Goal: Information Seeking & Learning: Learn about a topic

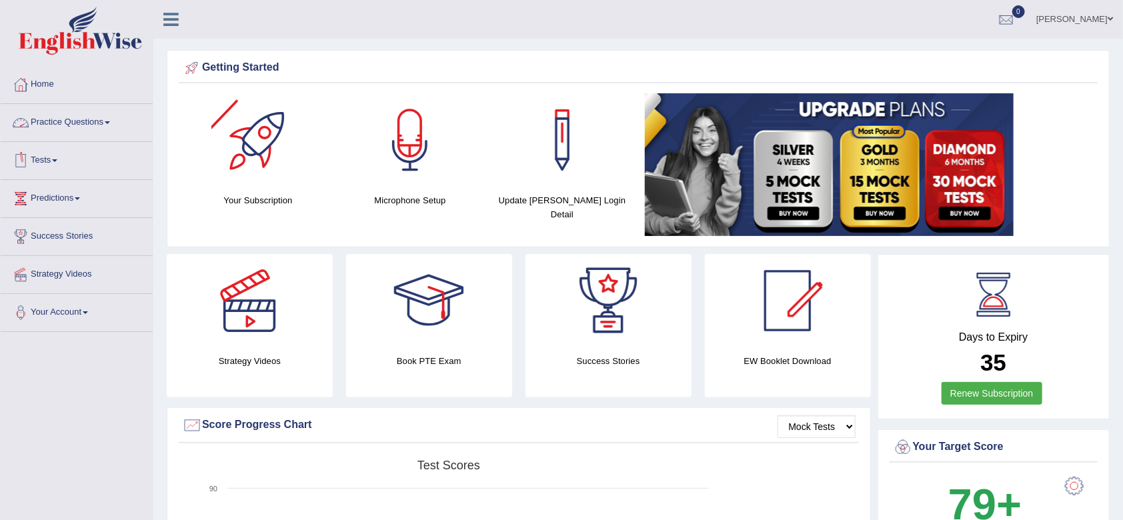
click at [91, 123] on link "Practice Questions" at bounding box center [77, 120] width 152 height 33
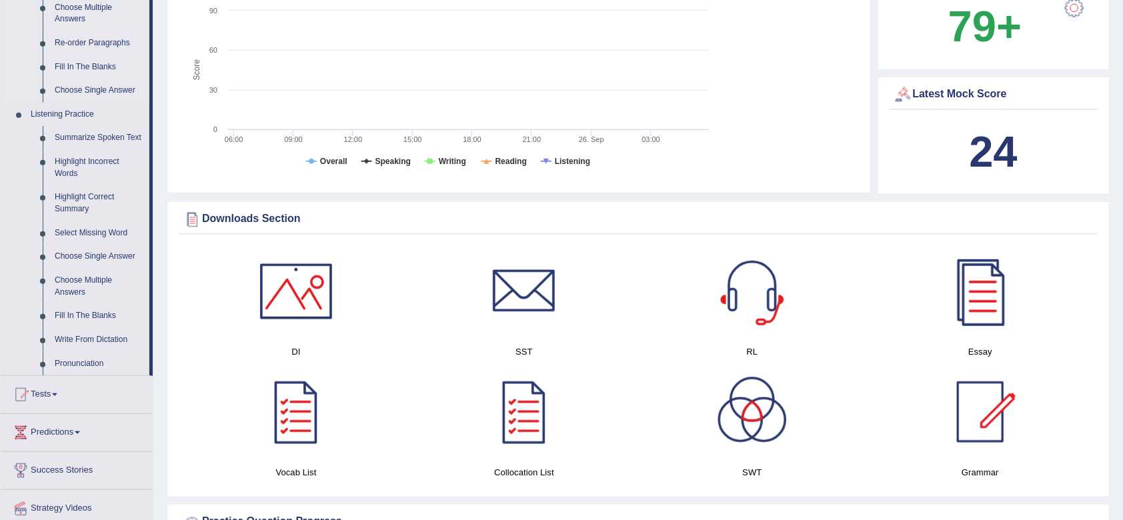
scroll to position [481, 0]
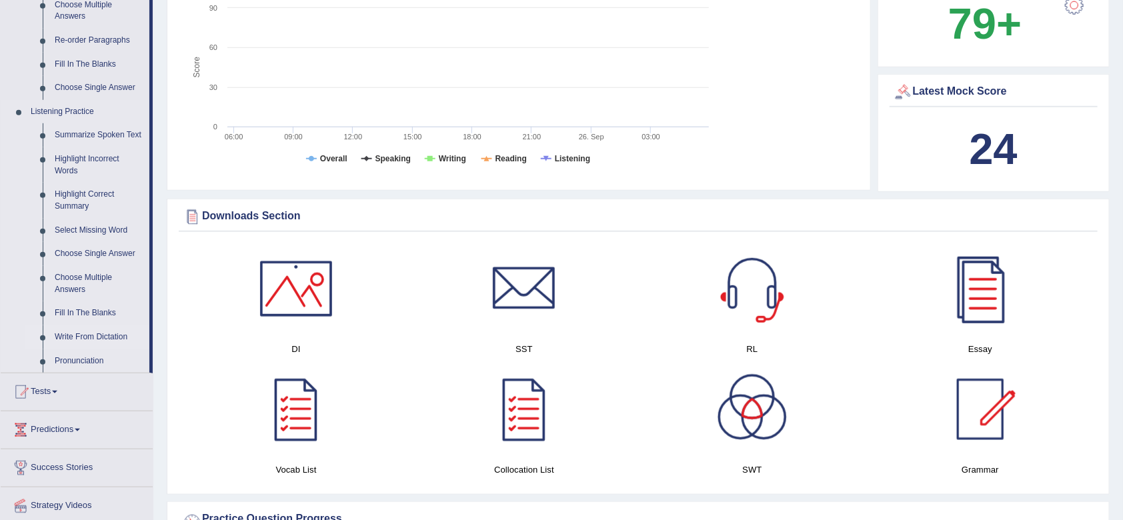
click at [95, 339] on link "Write From Dictation" at bounding box center [99, 337] width 101 height 24
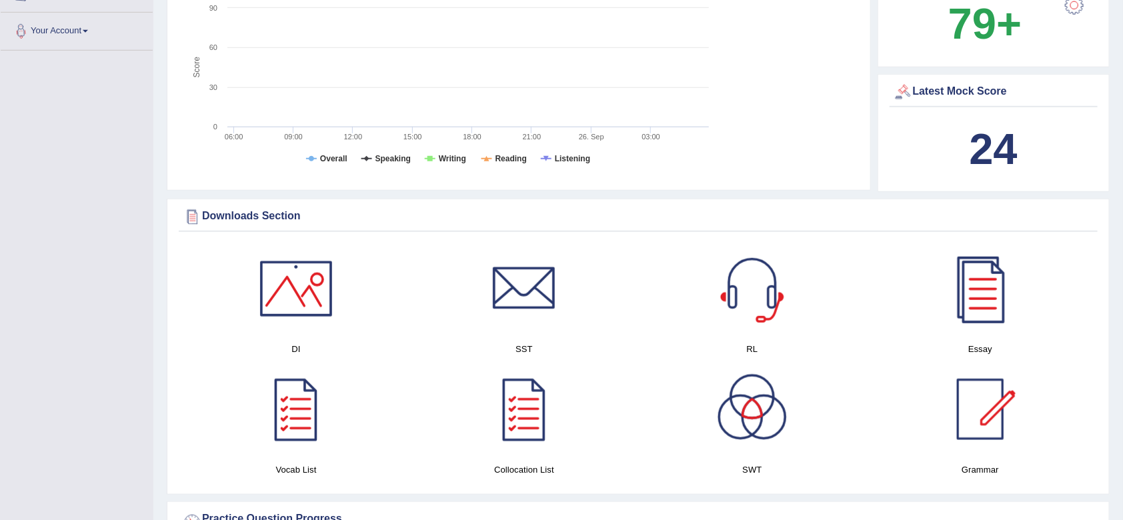
scroll to position [238, 0]
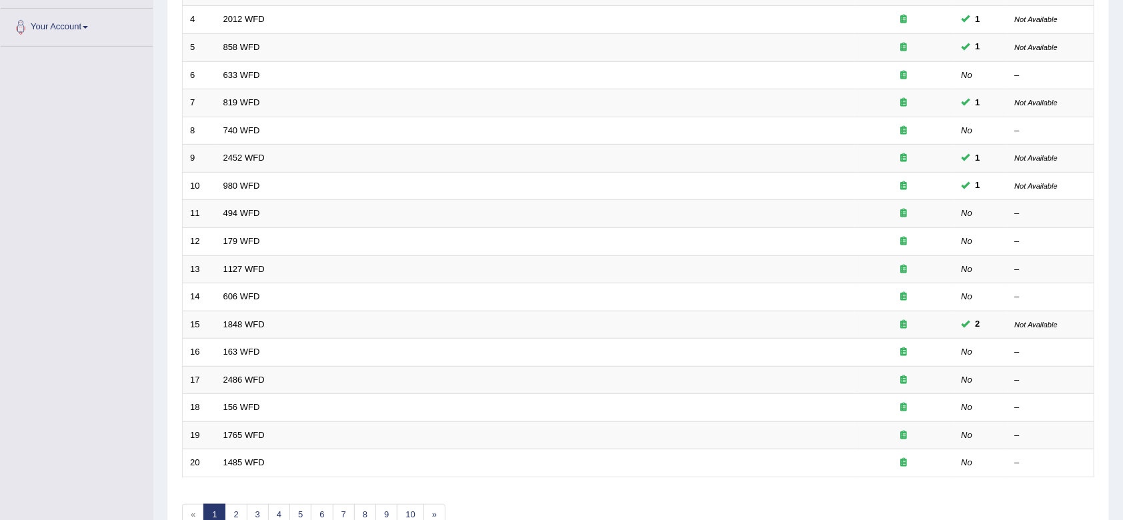
scroll to position [287, 0]
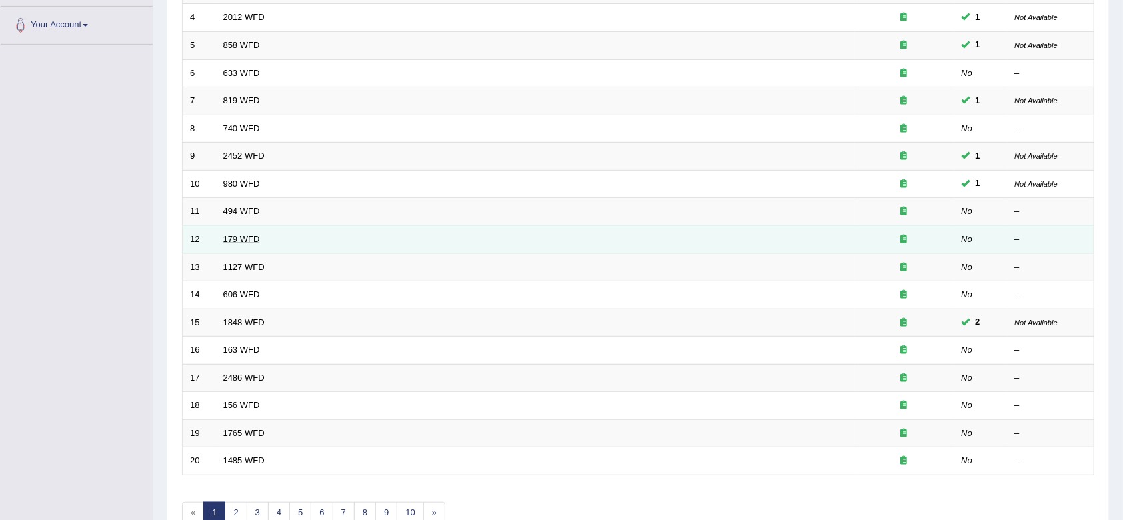
click at [243, 239] on link "179 WFD" at bounding box center [241, 239] width 37 height 10
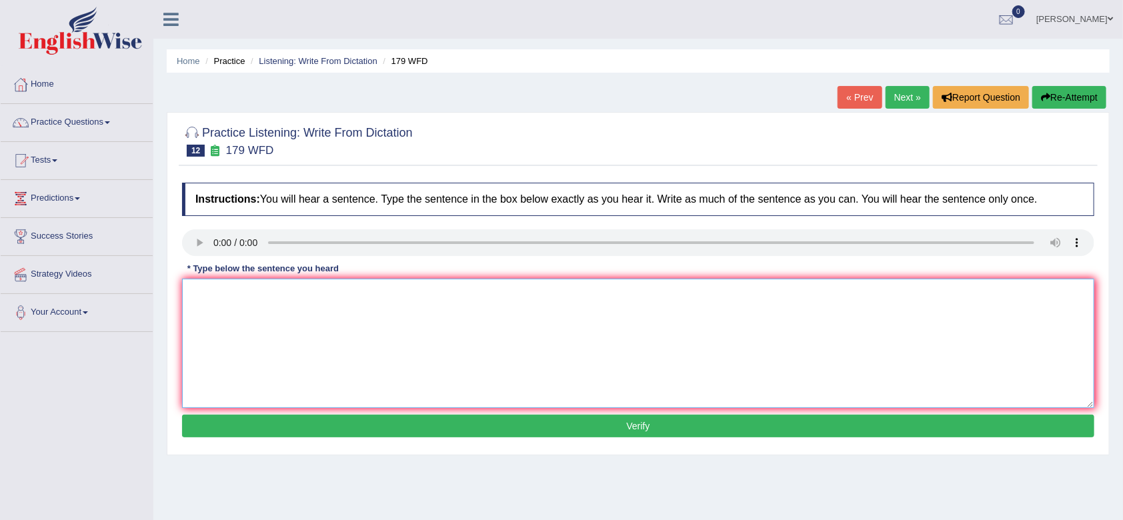
click at [209, 313] on textarea at bounding box center [638, 343] width 912 height 129
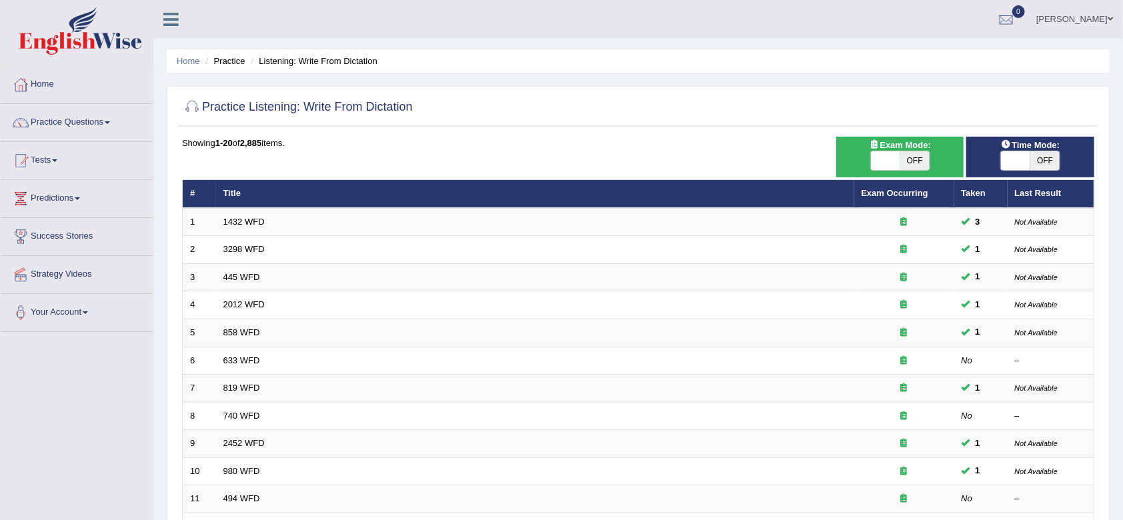
click at [1034, 161] on span "OFF" at bounding box center [1044, 160] width 29 height 19
checkbox input "true"
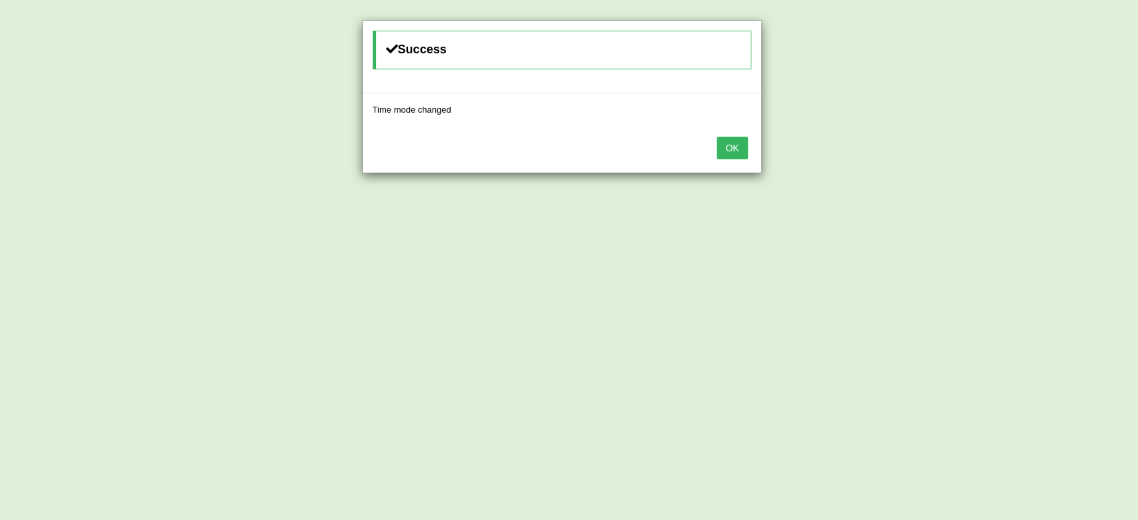
click at [736, 147] on button "OK" at bounding box center [732, 148] width 31 height 23
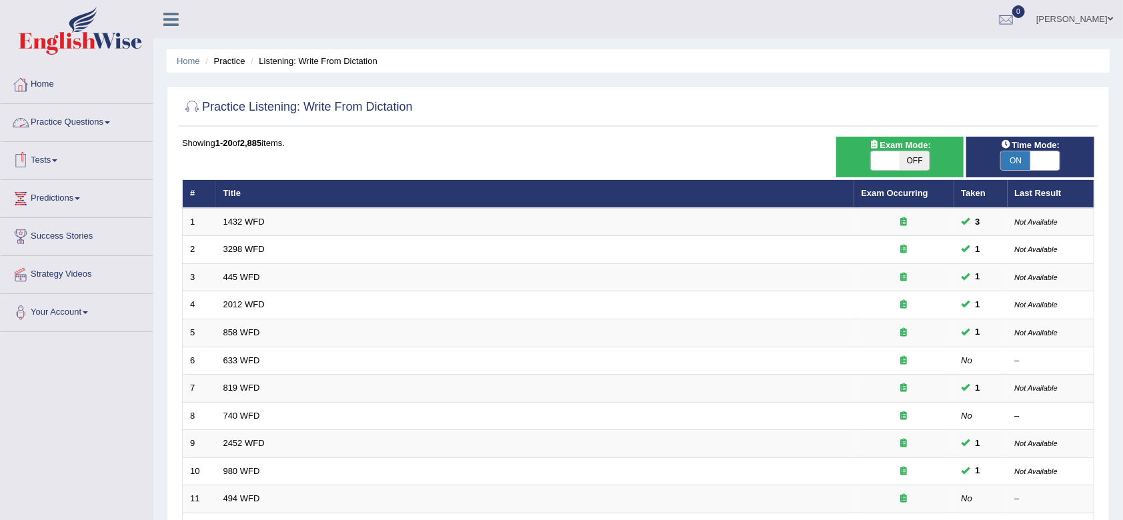
click at [61, 115] on link "Practice Questions" at bounding box center [77, 120] width 152 height 33
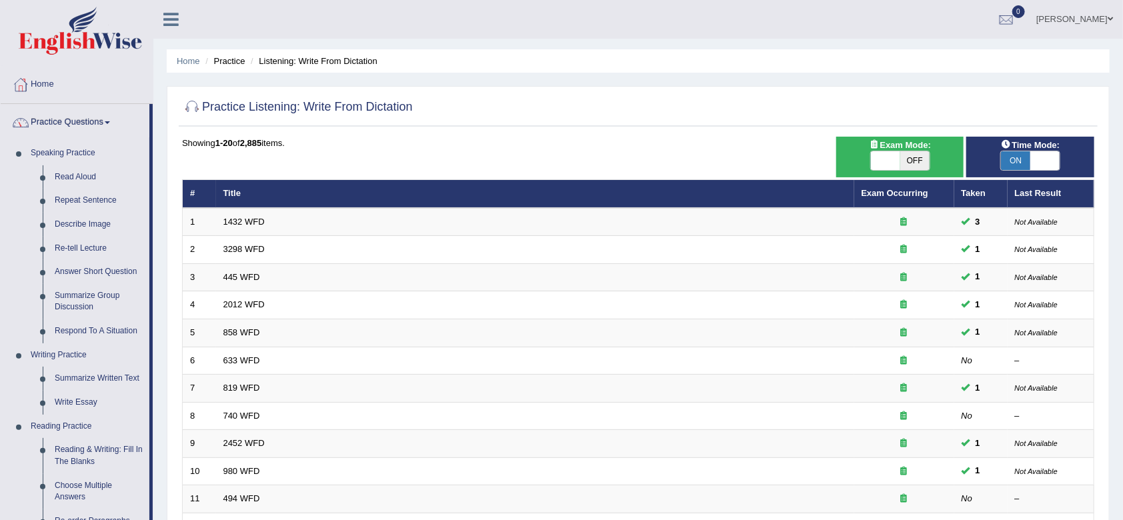
click at [36, 89] on link "Home" at bounding box center [77, 82] width 152 height 33
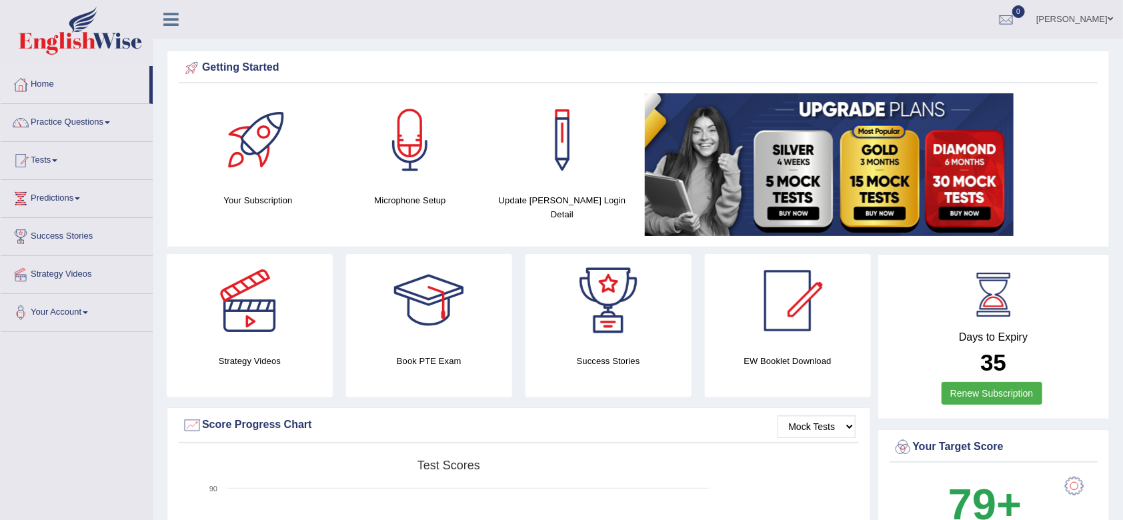
drag, startPoint x: 0, startPoint y: 0, endPoint x: 872, endPoint y: 163, distance: 887.2
click at [66, 121] on link "Practice Questions" at bounding box center [77, 120] width 152 height 33
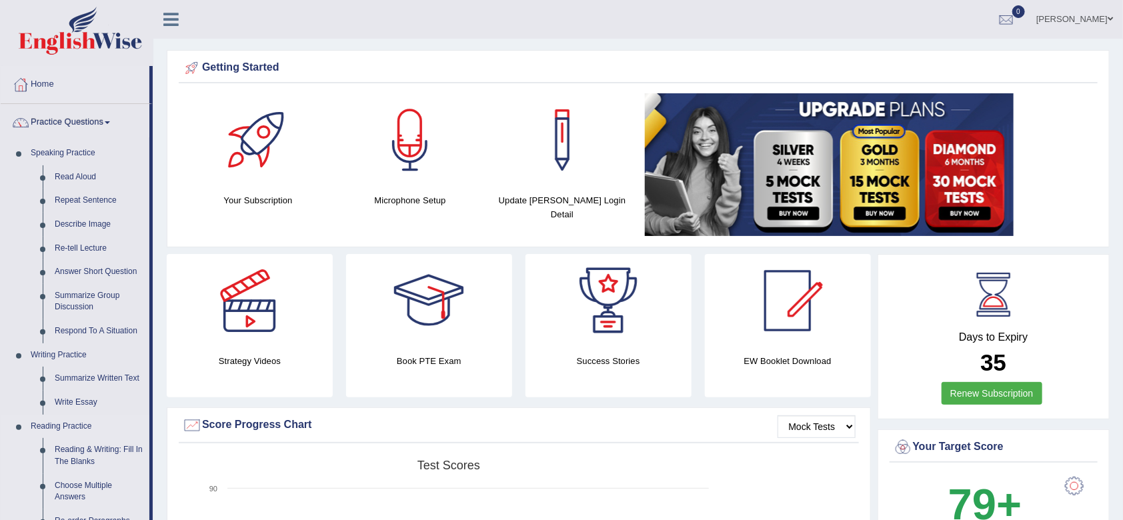
scroll to position [89, 0]
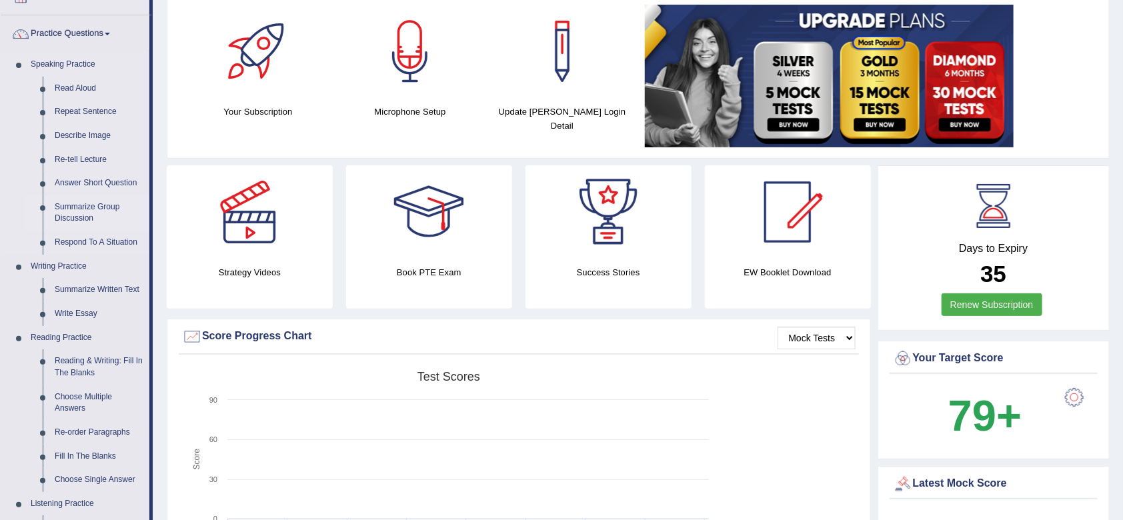
click at [85, 203] on link "Summarize Group Discussion" at bounding box center [99, 212] width 101 height 35
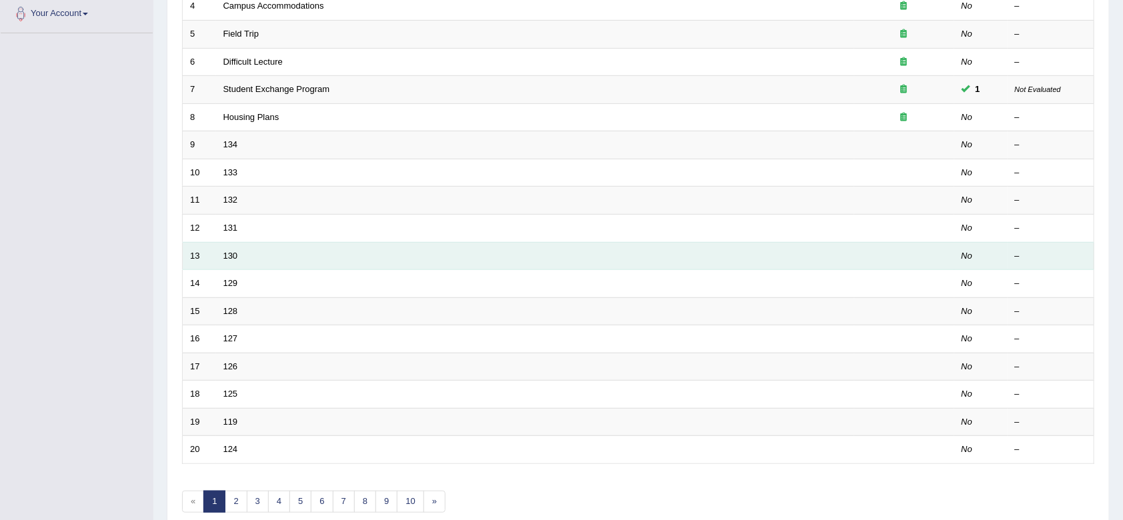
scroll to position [361, 0]
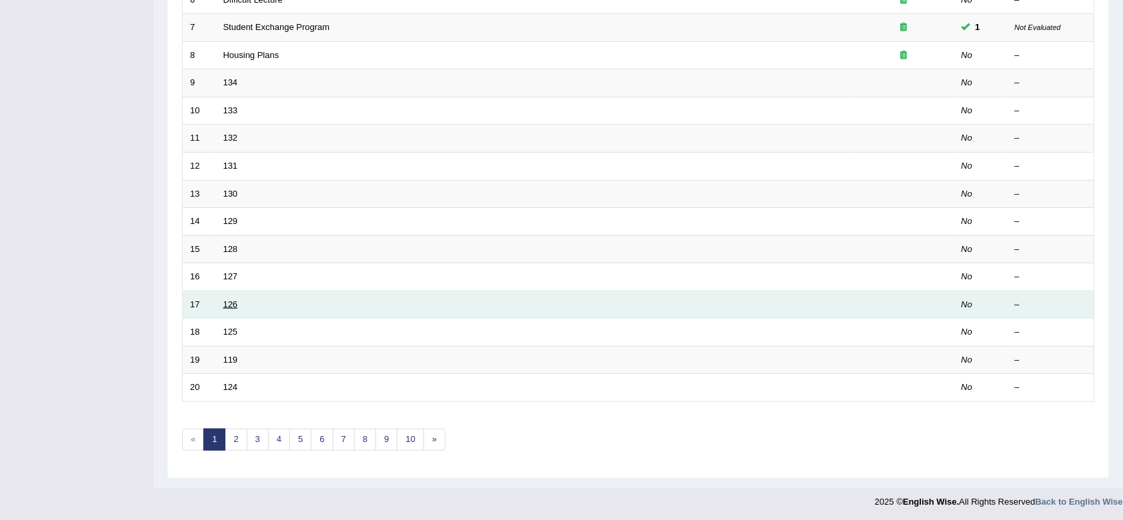
click at [231, 301] on link "126" at bounding box center [230, 304] width 15 height 10
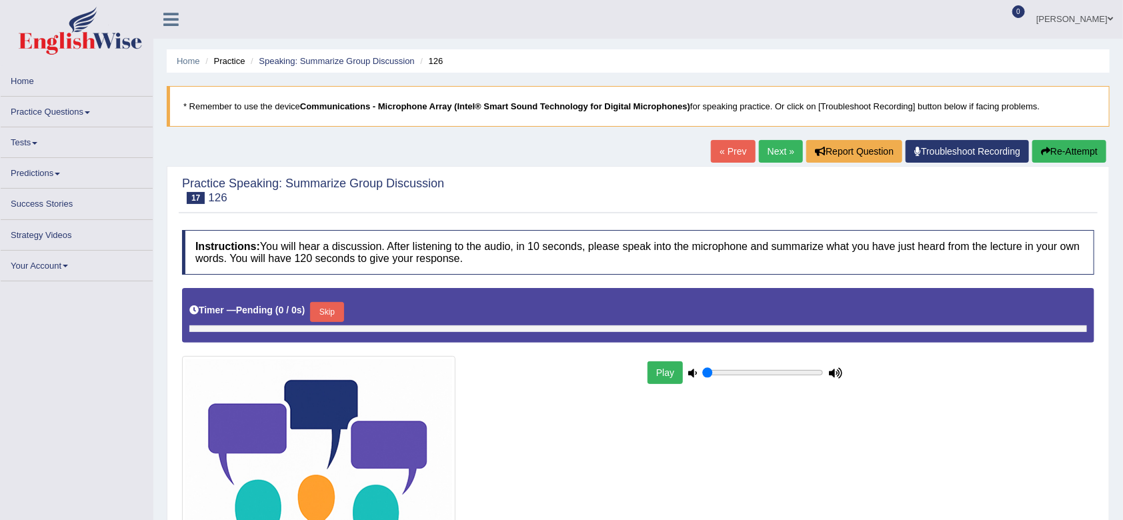
type input "1"
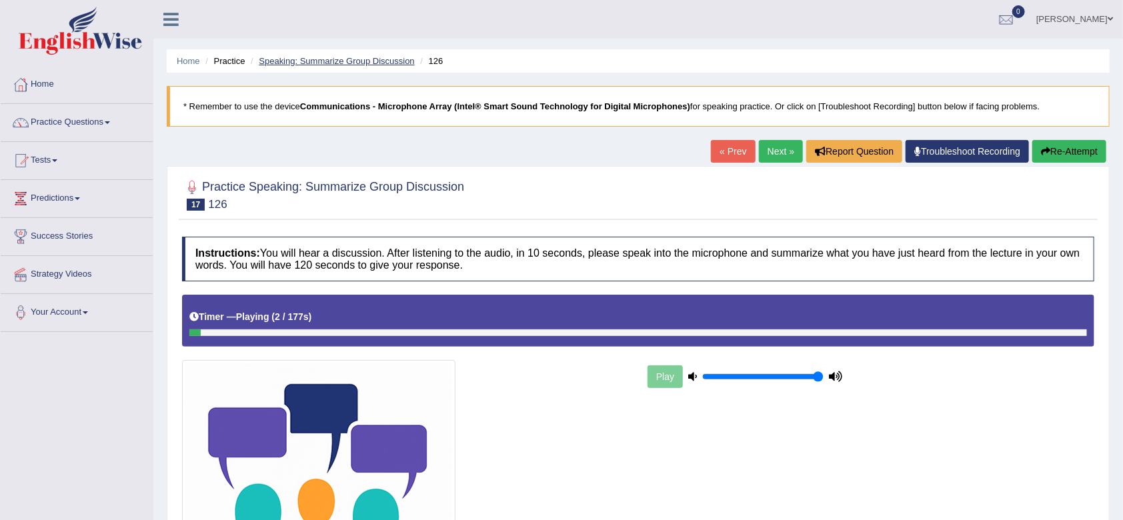
click at [354, 61] on link "Speaking: Summarize Group Discussion" at bounding box center [336, 61] width 155 height 10
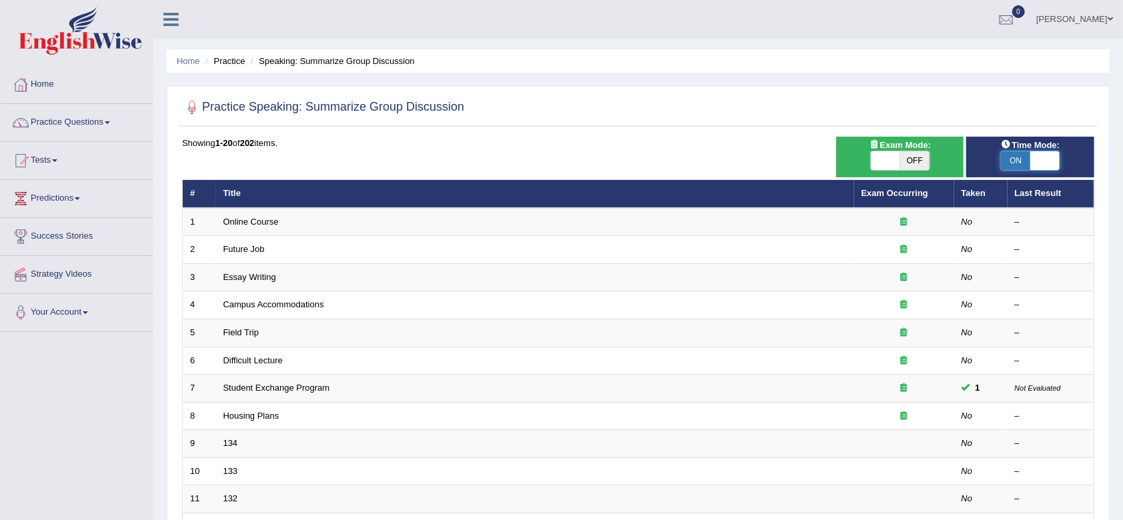
drag, startPoint x: 1051, startPoint y: 157, endPoint x: 1007, endPoint y: 161, distance: 44.2
click at [1007, 161] on div "ON OFF" at bounding box center [1045, 160] width 88 height 19
click at [1038, 160] on span at bounding box center [1044, 160] width 29 height 19
checkbox input "false"
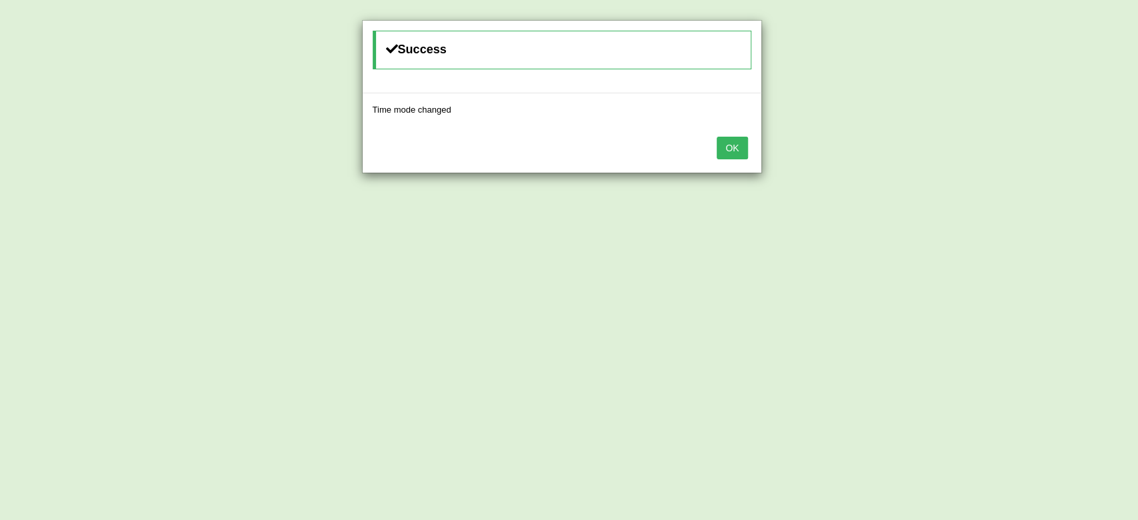
click at [728, 148] on button "OK" at bounding box center [732, 148] width 31 height 23
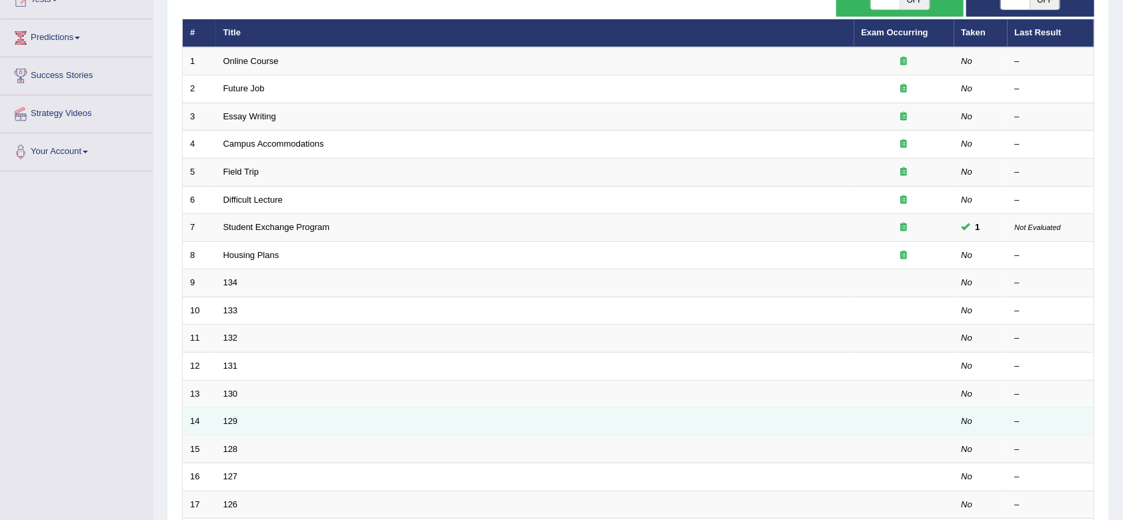
scroll to position [177, 0]
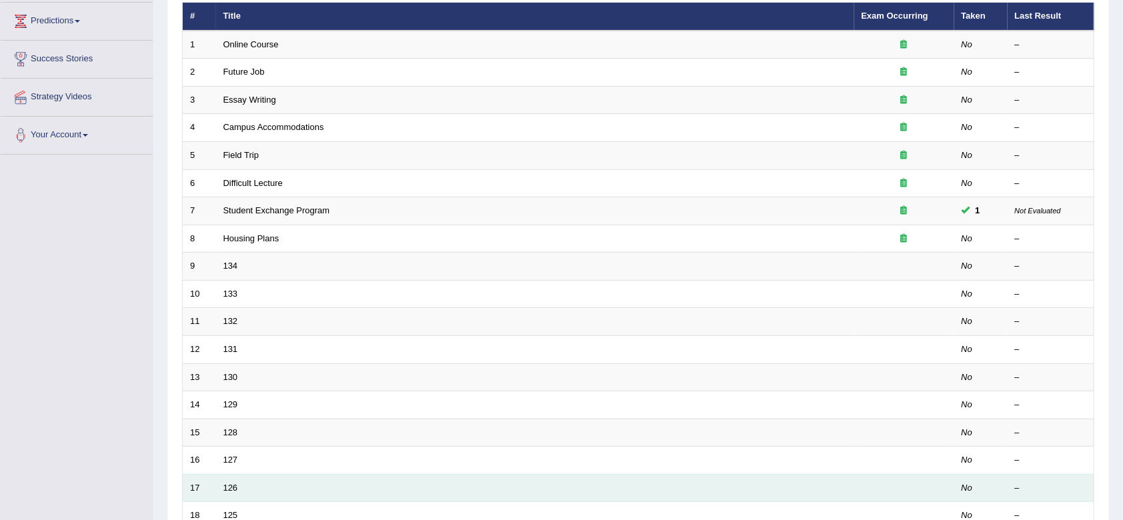
click at [230, 477] on td "126" at bounding box center [535, 488] width 638 height 28
click at [229, 480] on td "126" at bounding box center [535, 488] width 638 height 28
click at [228, 483] on link "126" at bounding box center [230, 488] width 15 height 10
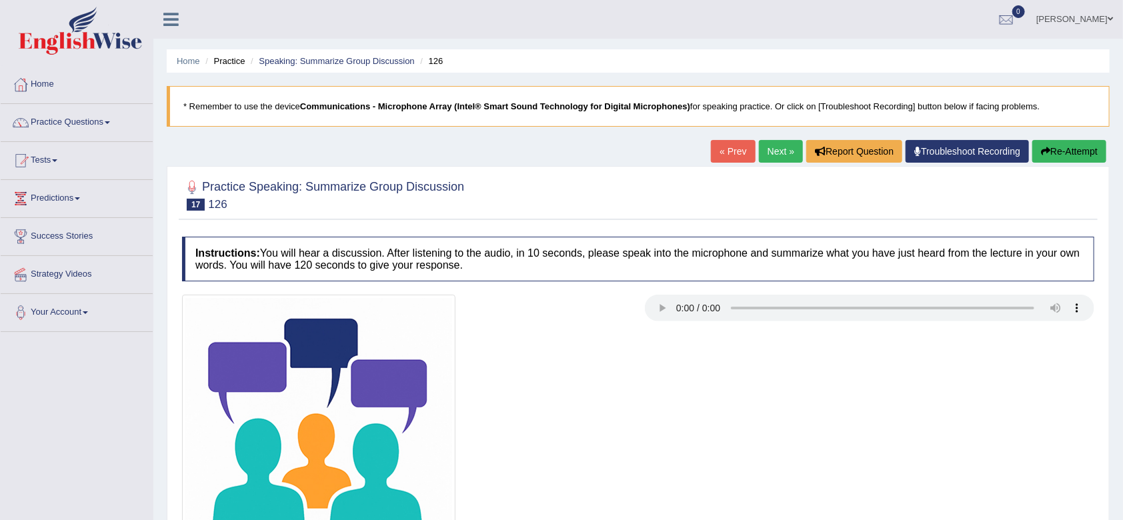
click at [673, 266] on h4 "Instructions: You will hear a discussion. After listening to the audio, in 10 s…" at bounding box center [638, 259] width 912 height 45
click at [771, 149] on link "Next »" at bounding box center [781, 151] width 44 height 23
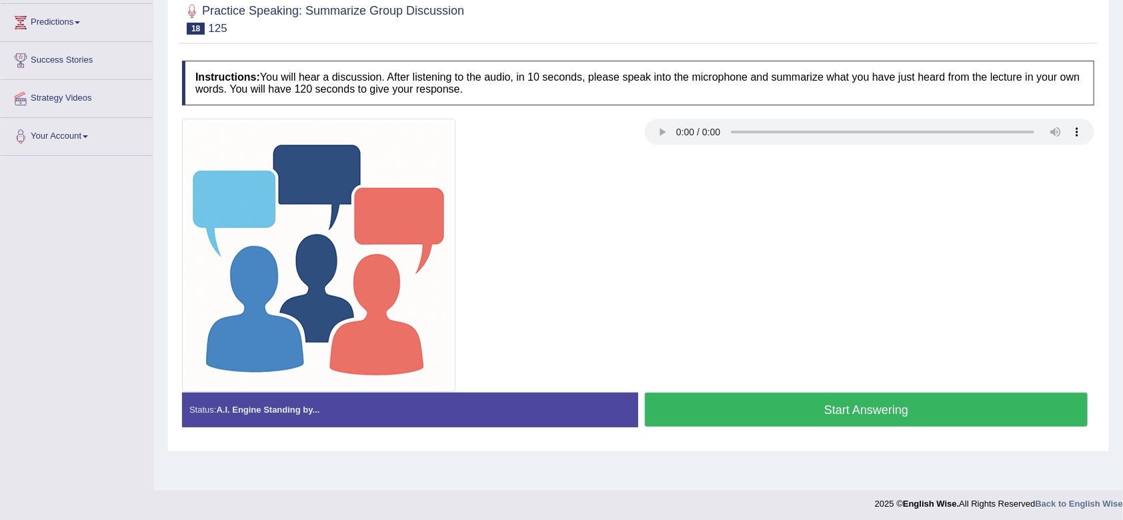
scroll to position [179, 0]
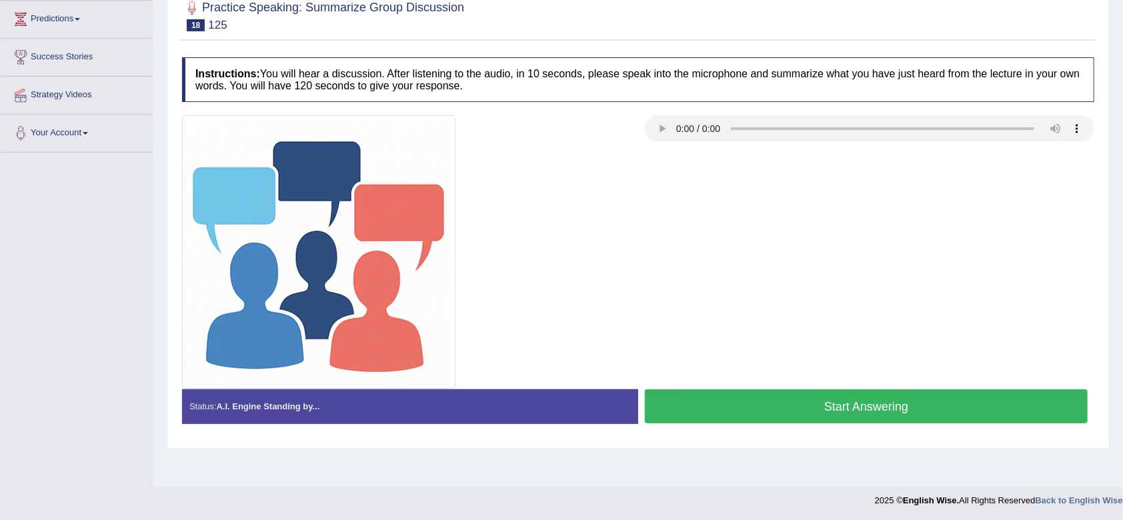
click at [782, 409] on button "Start Answering" at bounding box center [866, 406] width 443 height 34
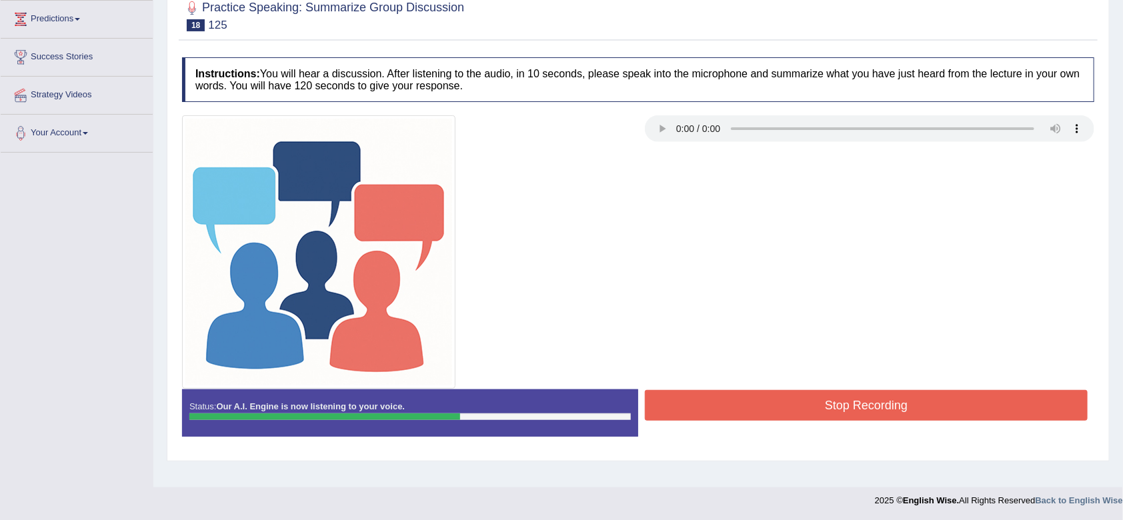
click at [639, 38] on div "Practice Speaking: Summarize Group Discussion 18 125" at bounding box center [638, 17] width 919 height 47
click at [767, 407] on button "Stop Recording" at bounding box center [866, 405] width 443 height 31
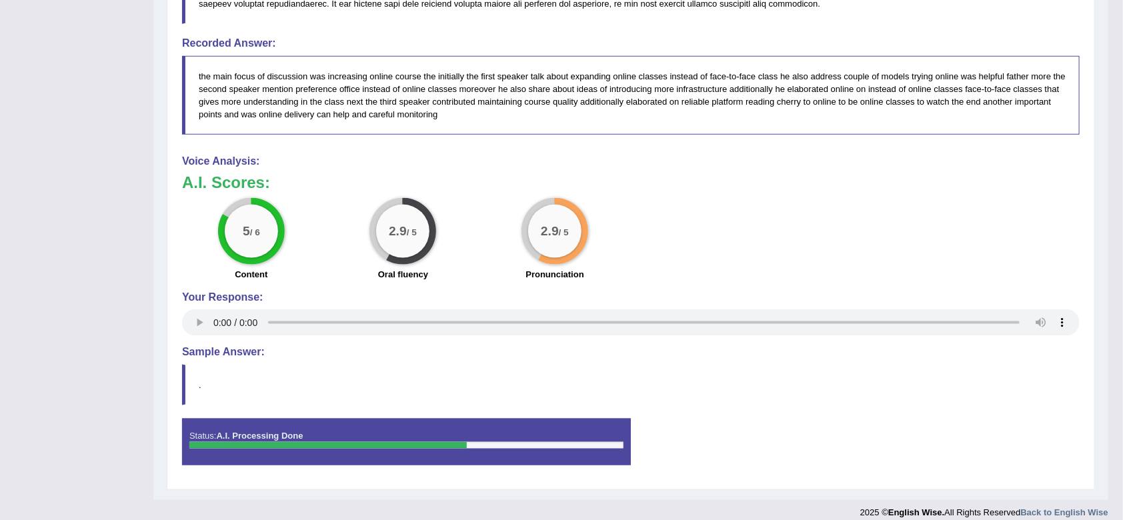
scroll to position [763, 0]
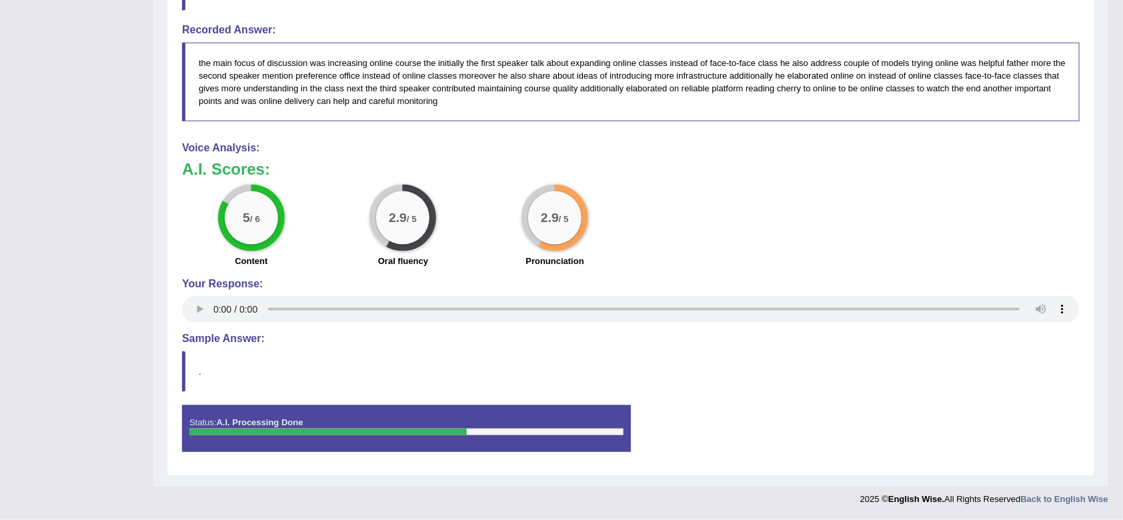
click at [566, 369] on blockquote "." at bounding box center [631, 371] width 898 height 41
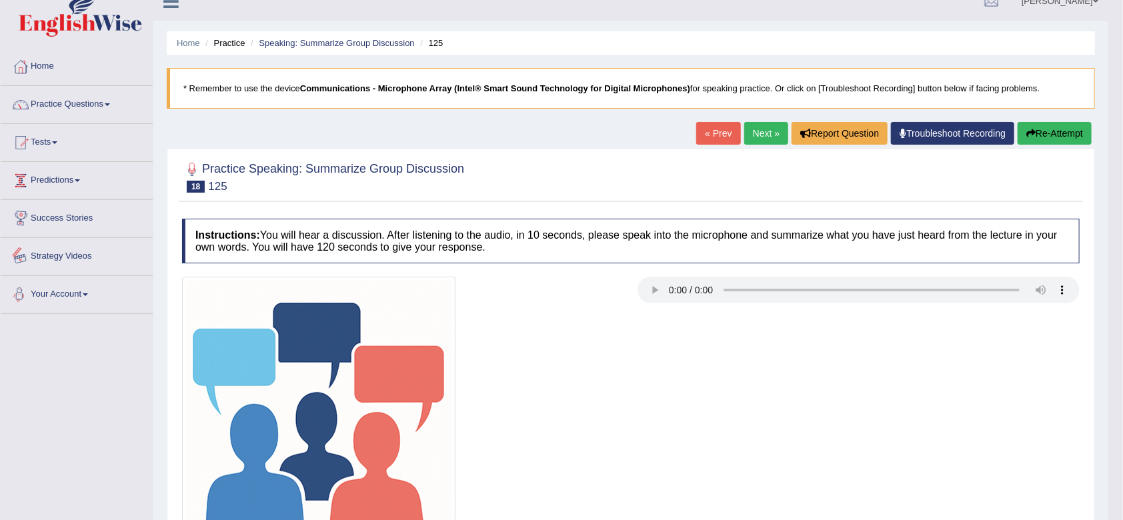
scroll to position [0, 0]
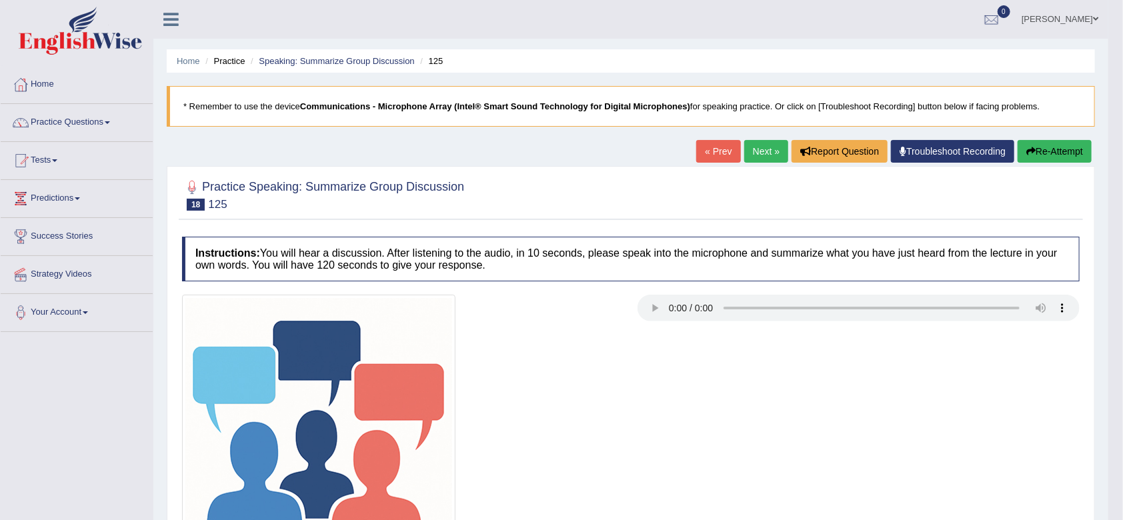
click at [90, 196] on link "Predictions" at bounding box center [77, 196] width 152 height 33
click at [87, 115] on link "Practice Questions" at bounding box center [77, 120] width 152 height 33
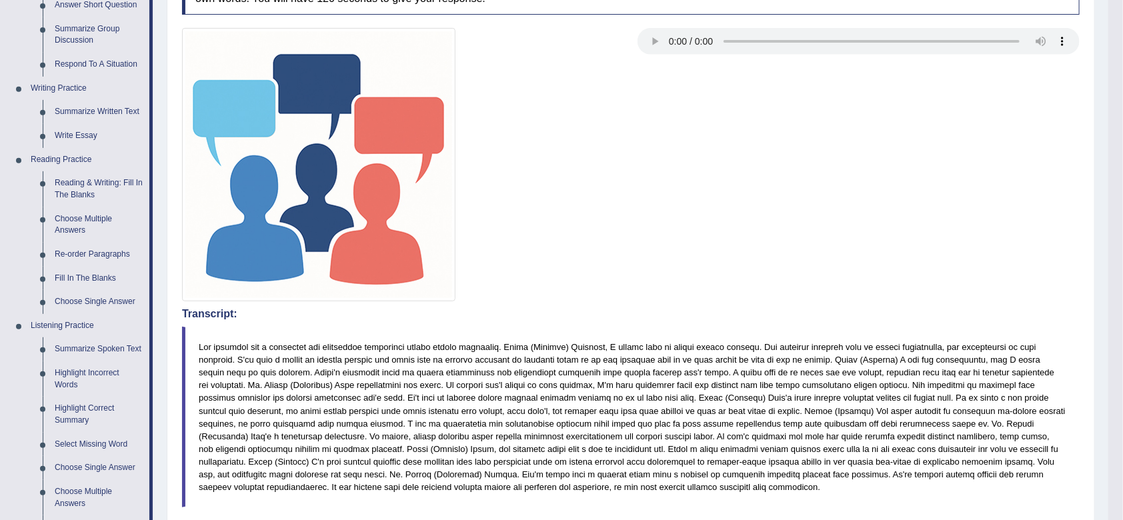
scroll to position [355, 0]
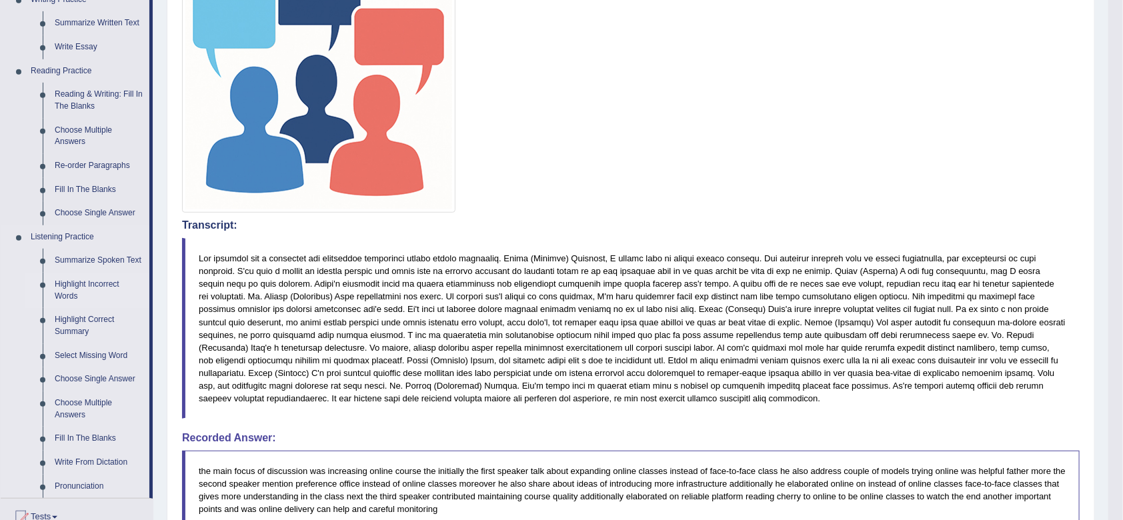
click at [93, 280] on link "Highlight Incorrect Words" at bounding box center [99, 290] width 101 height 35
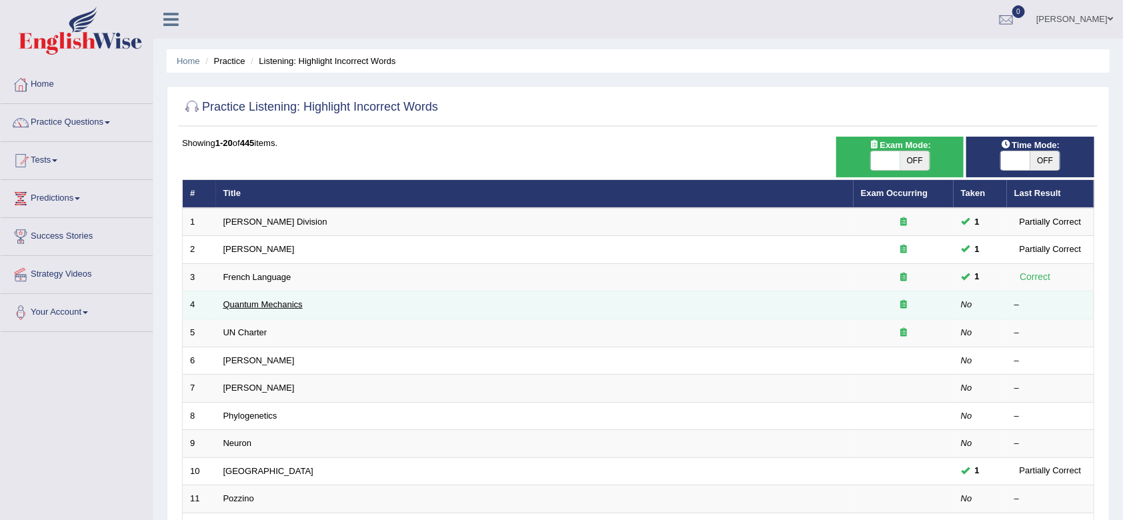
click at [251, 301] on link "Quantum Mechanics" at bounding box center [262, 304] width 79 height 10
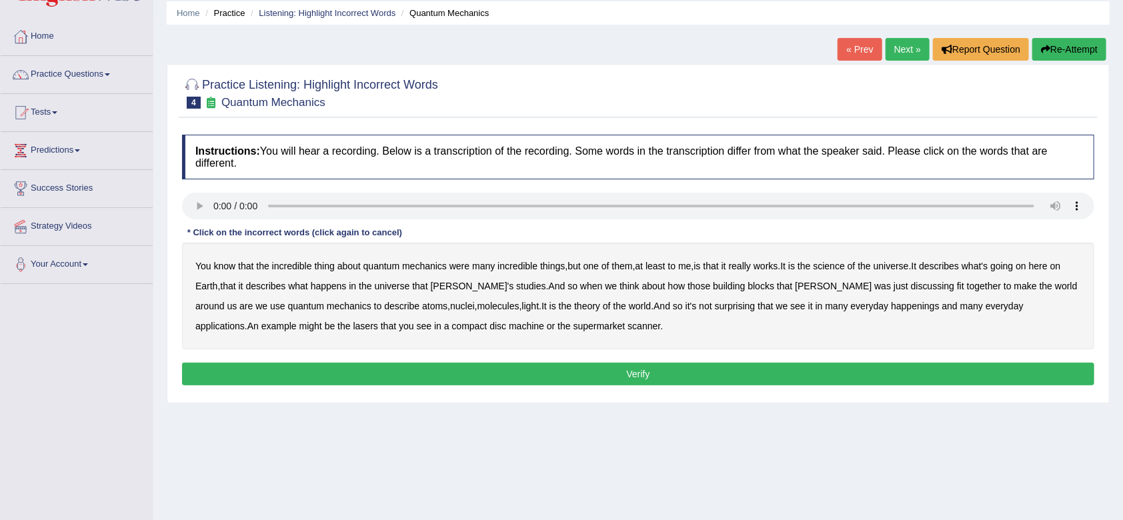
scroll to position [179, 0]
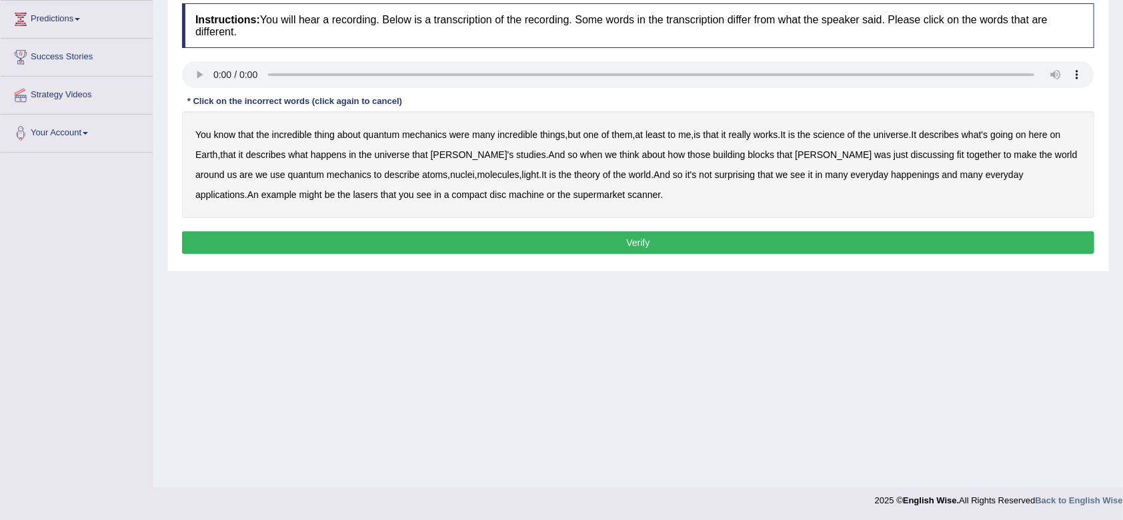
click at [277, 131] on b "incredible" at bounding box center [292, 134] width 40 height 11
click at [288, 136] on b "incredible" at bounding box center [292, 134] width 40 height 11
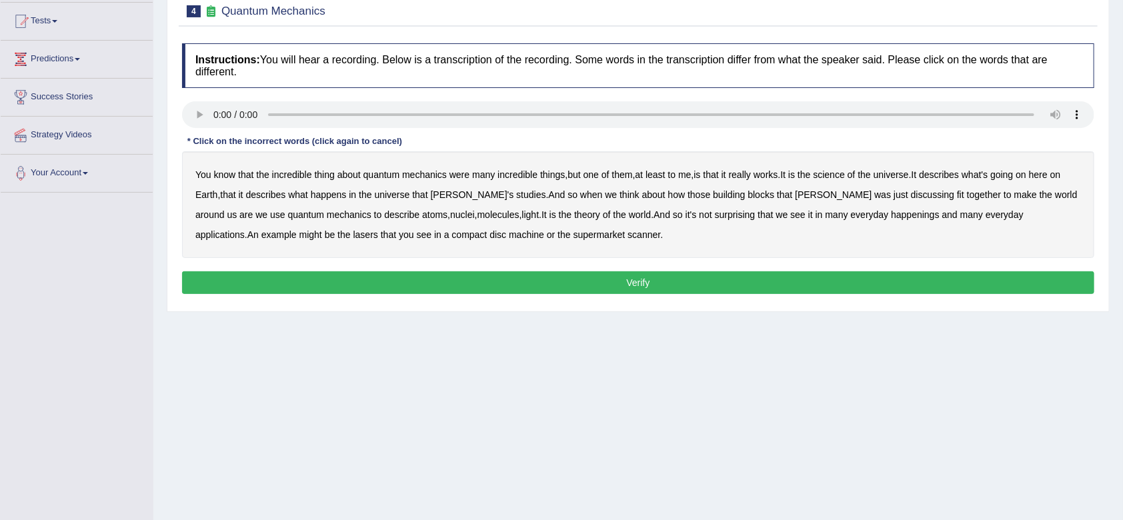
scroll to position [149, 0]
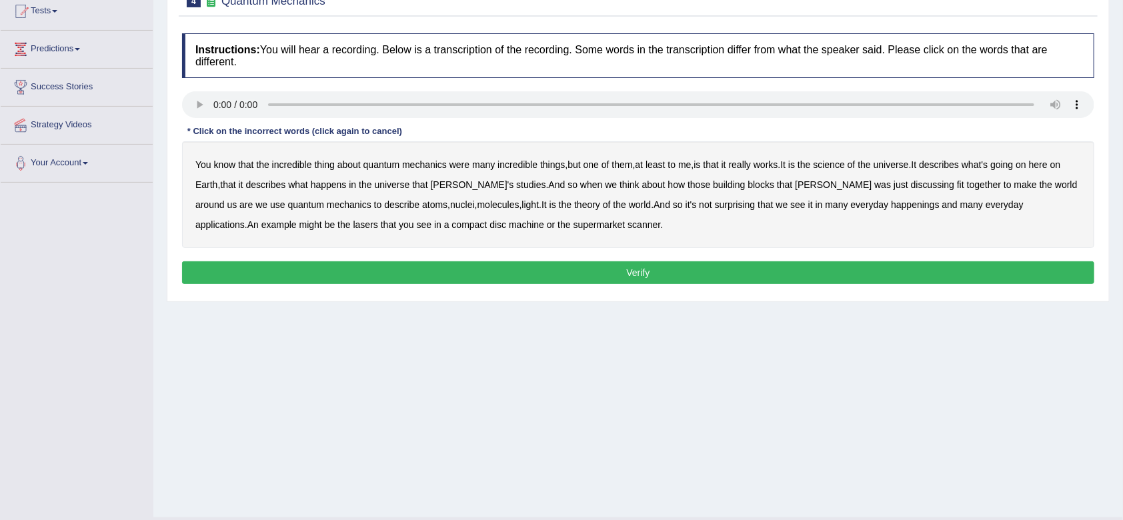
click at [844, 163] on b "science" at bounding box center [829, 164] width 31 height 11
click at [911, 184] on b "discussing" at bounding box center [932, 184] width 43 height 11
click at [699, 205] on b "not" at bounding box center [705, 204] width 13 height 11
click at [623, 211] on div "You know that the incredible thing about quantum mechanics were many incredible…" at bounding box center [638, 194] width 912 height 107
click at [699, 202] on b "not" at bounding box center [705, 204] width 13 height 11
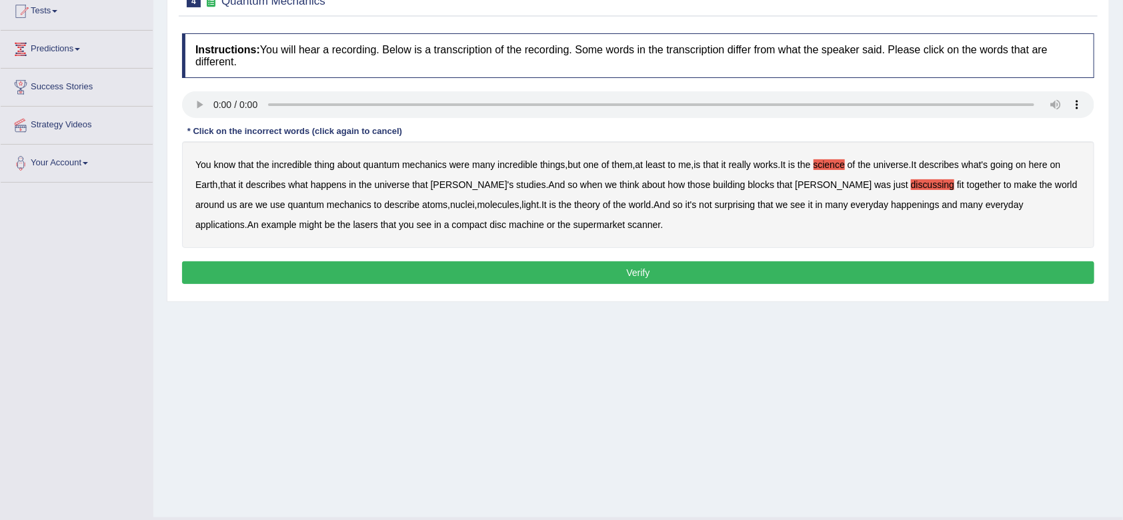
click at [891, 207] on b "happenings" at bounding box center [915, 204] width 48 height 11
click at [489, 227] on b "disc" at bounding box center [497, 224] width 17 height 11
click at [509, 223] on b "machine" at bounding box center [526, 224] width 35 height 11
click at [619, 270] on button "Verify" at bounding box center [638, 272] width 912 height 23
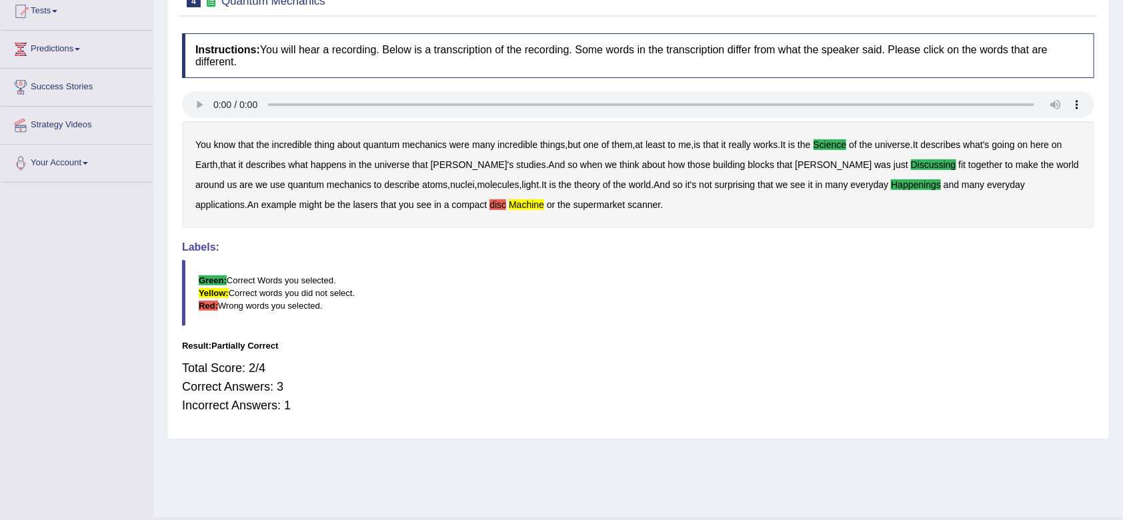
scroll to position [0, 0]
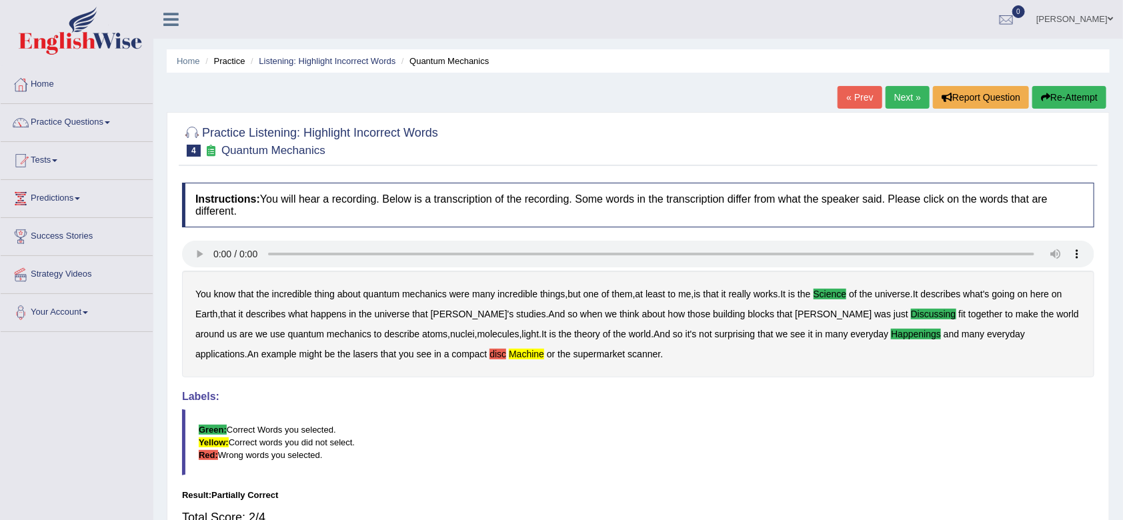
click at [895, 98] on link "Next »" at bounding box center [908, 97] width 44 height 23
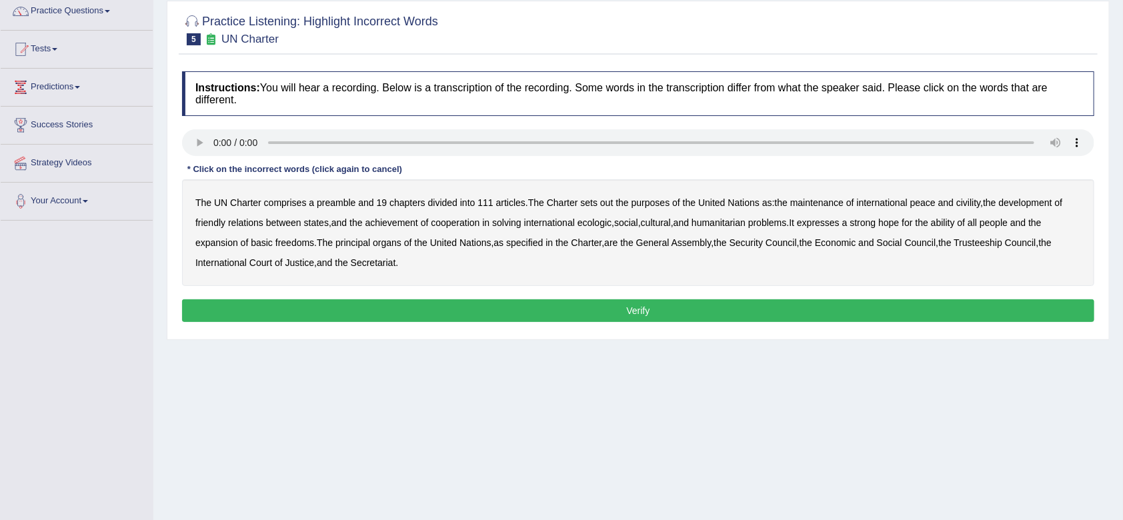
scroll to position [147, 0]
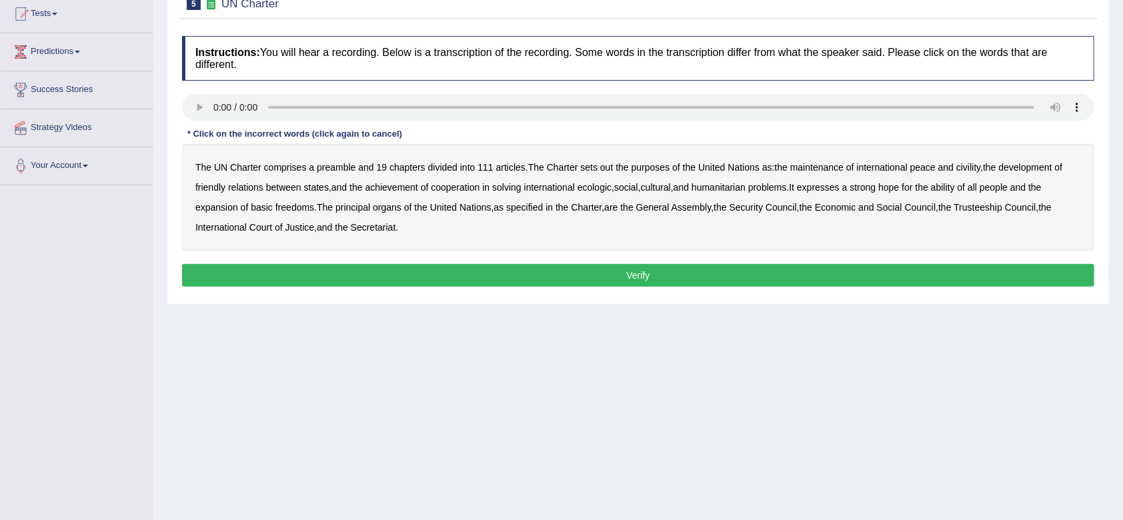
click at [608, 168] on b "out" at bounding box center [606, 167] width 13 height 11
click at [976, 171] on b "civility" at bounding box center [968, 167] width 24 height 11
click at [601, 187] on b "ecologic" at bounding box center [594, 187] width 34 height 11
click at [955, 192] on b "ability" at bounding box center [943, 187] width 24 height 11
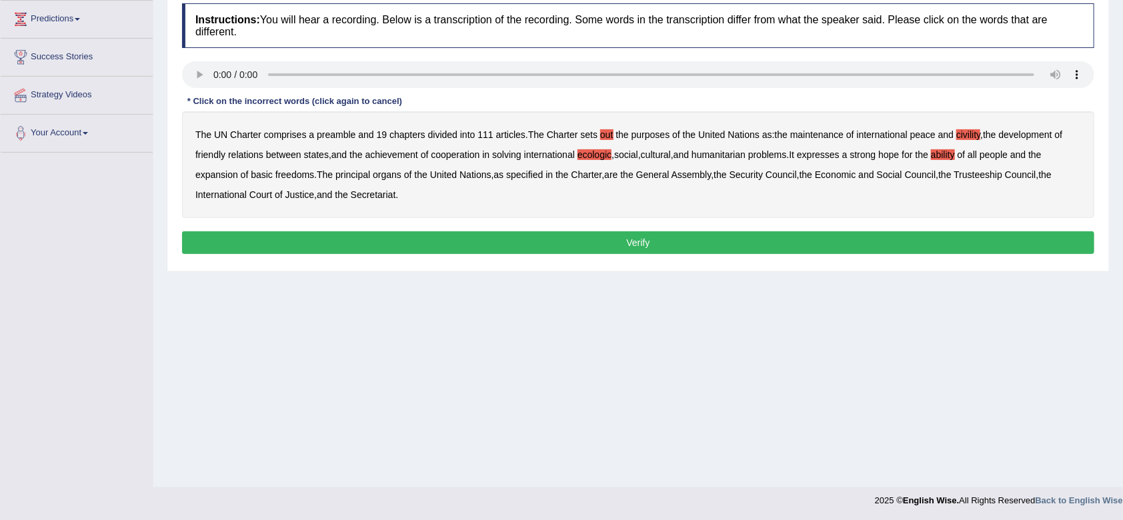
click at [638, 247] on button "Verify" at bounding box center [638, 242] width 912 height 23
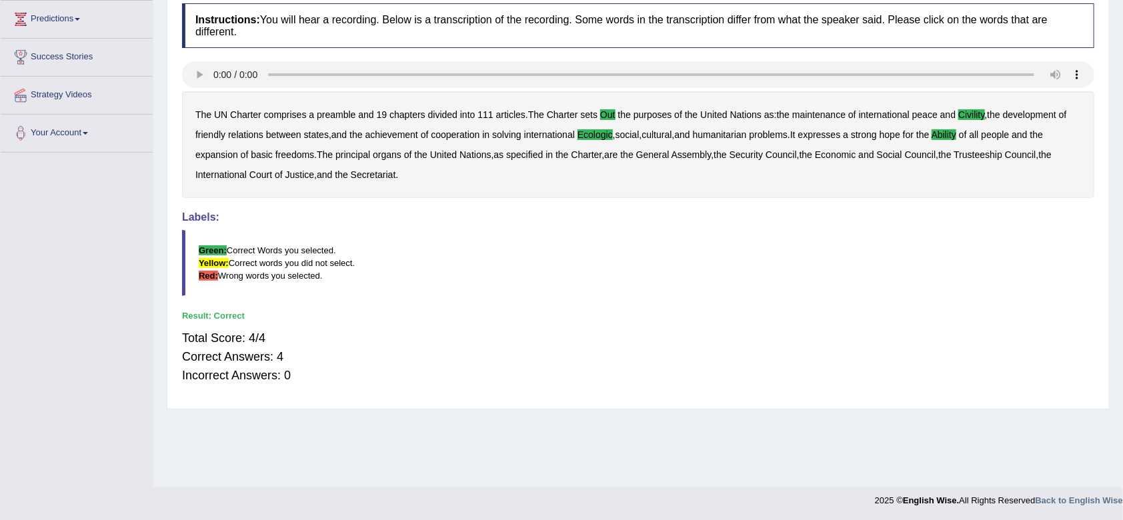
scroll to position [0, 0]
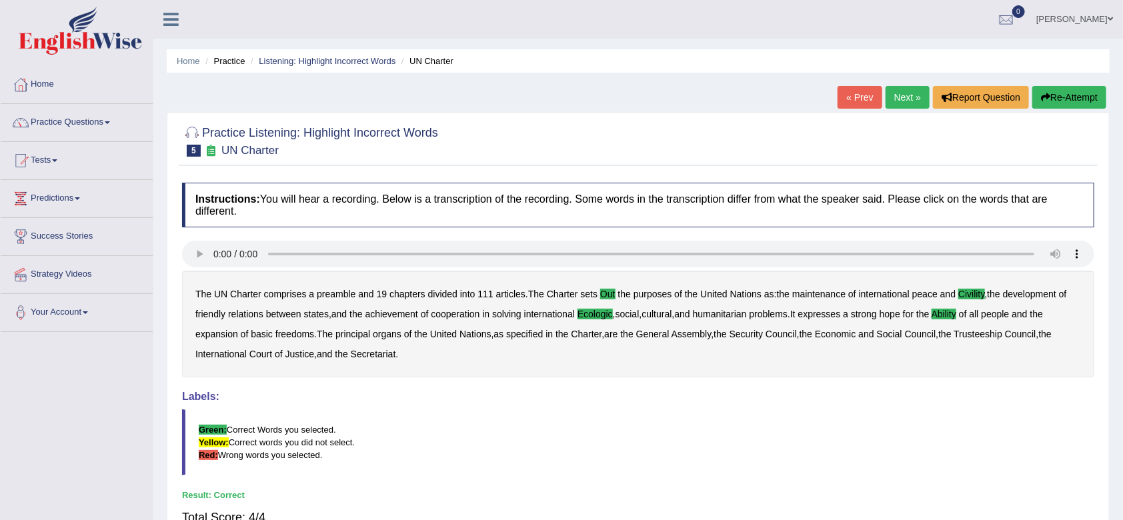
click at [907, 95] on link "Next »" at bounding box center [908, 97] width 44 height 23
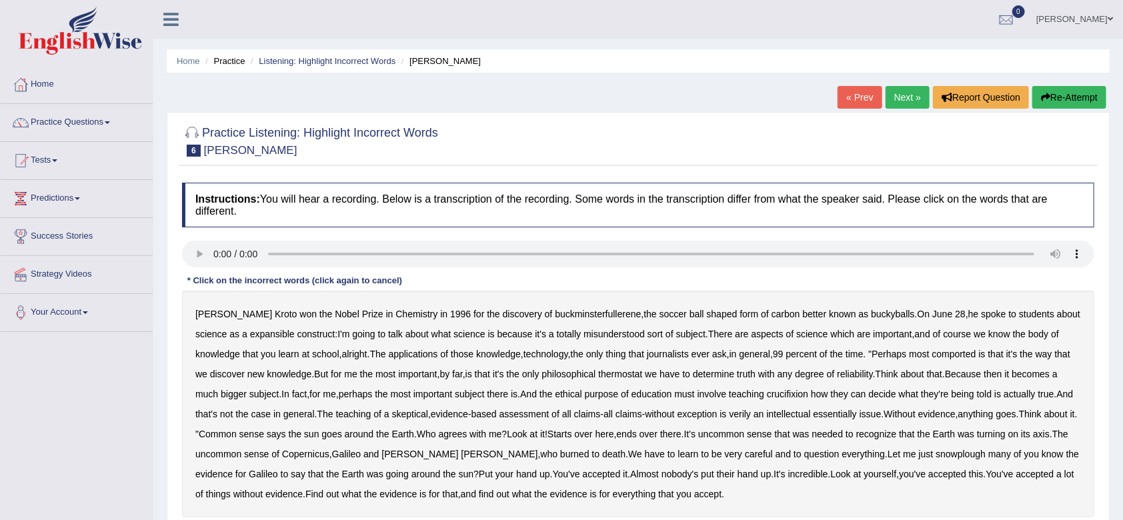
scroll to position [179, 0]
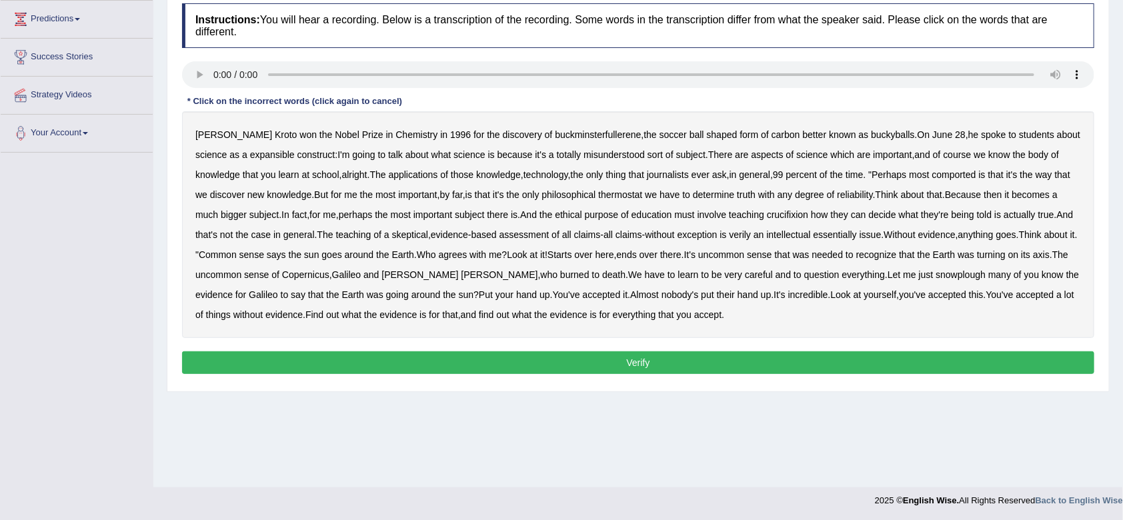
click at [250, 157] on b "expansible" at bounding box center [272, 154] width 45 height 11
click at [931, 180] on div "[PERSON_NAME] won the Nobel Prize in Chemistry in [DATE] for the discovery of b…" at bounding box center [638, 224] width 912 height 227
click at [932, 173] on b "comported" at bounding box center [954, 174] width 44 height 11
click at [613, 195] on b "thermostat" at bounding box center [620, 194] width 44 height 11
click at [773, 214] on b "crucifixion" at bounding box center [787, 214] width 41 height 11
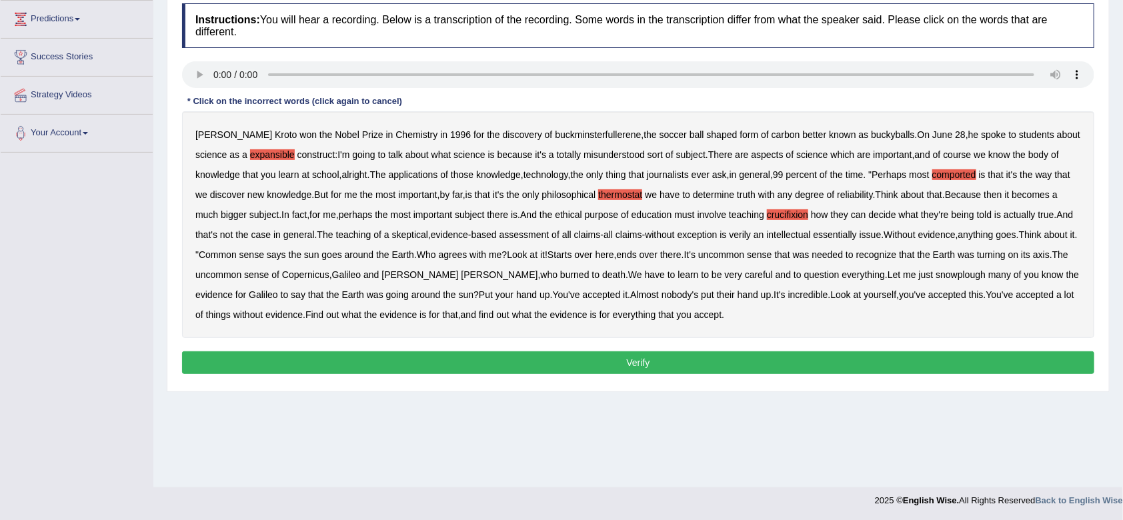
click at [799, 231] on b "intellectual" at bounding box center [789, 234] width 44 height 11
click at [745, 228] on div "[PERSON_NAME] won the Nobel Prize in Chemistry in [DATE] for the discovery of b…" at bounding box center [638, 224] width 912 height 227
click at [747, 240] on div "[PERSON_NAME] won the Nobel Prize in Chemistry in [DATE] for the discovery of b…" at bounding box center [638, 224] width 912 height 227
click at [936, 273] on b "snowplough" at bounding box center [961, 274] width 50 height 11
click at [741, 237] on b "verily" at bounding box center [740, 234] width 22 height 11
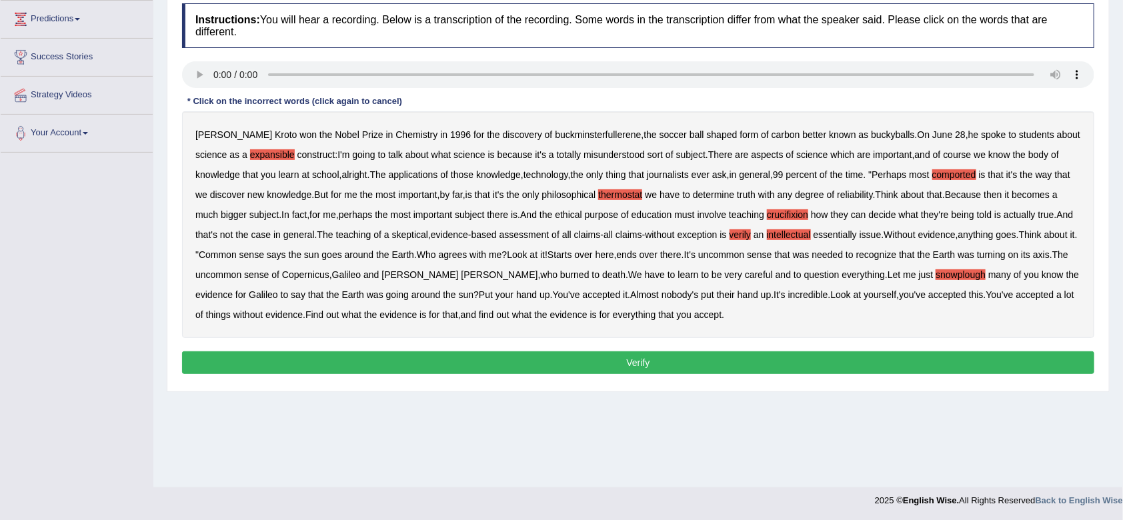
click at [789, 235] on b "intellectual" at bounding box center [789, 234] width 44 height 11
click at [837, 237] on b "essentially" at bounding box center [835, 234] width 43 height 11
click at [613, 356] on button "Verify" at bounding box center [638, 362] width 912 height 23
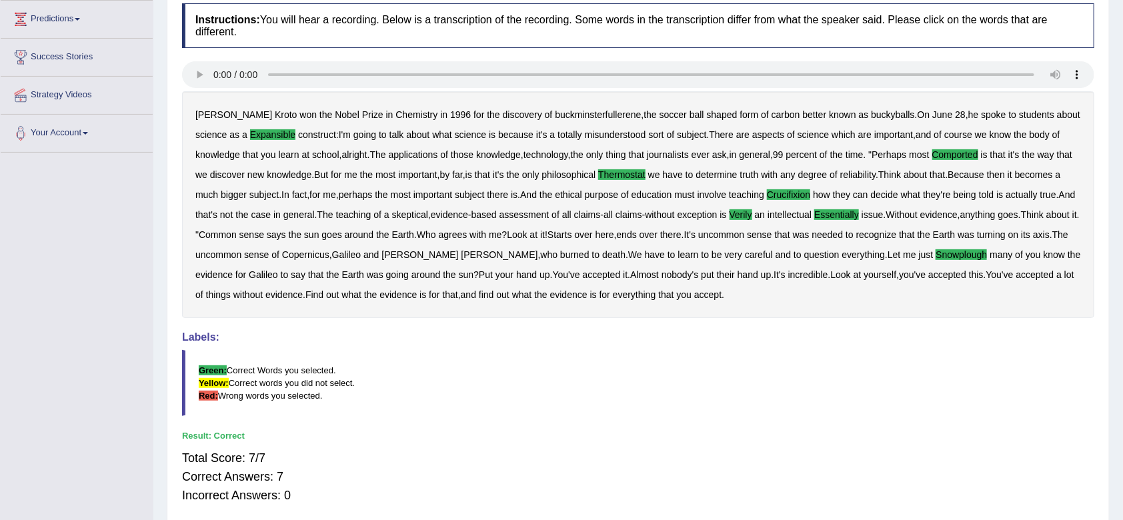
click at [974, 150] on div "[PERSON_NAME] won the Nobel Prize in Chemistry in [DATE] for the discovery of b…" at bounding box center [638, 204] width 912 height 227
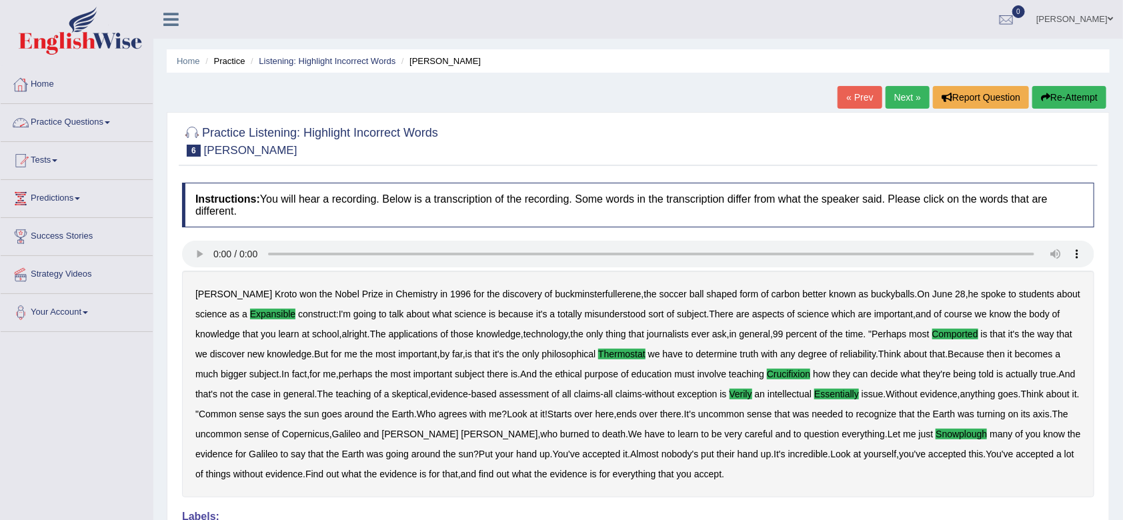
click at [75, 120] on link "Practice Questions" at bounding box center [77, 120] width 152 height 33
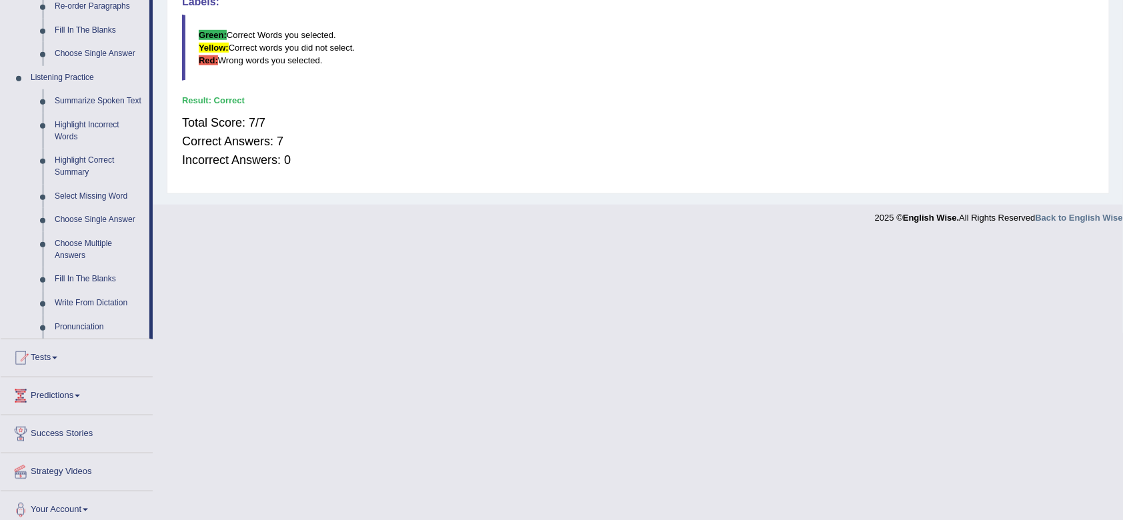
scroll to position [523, 0]
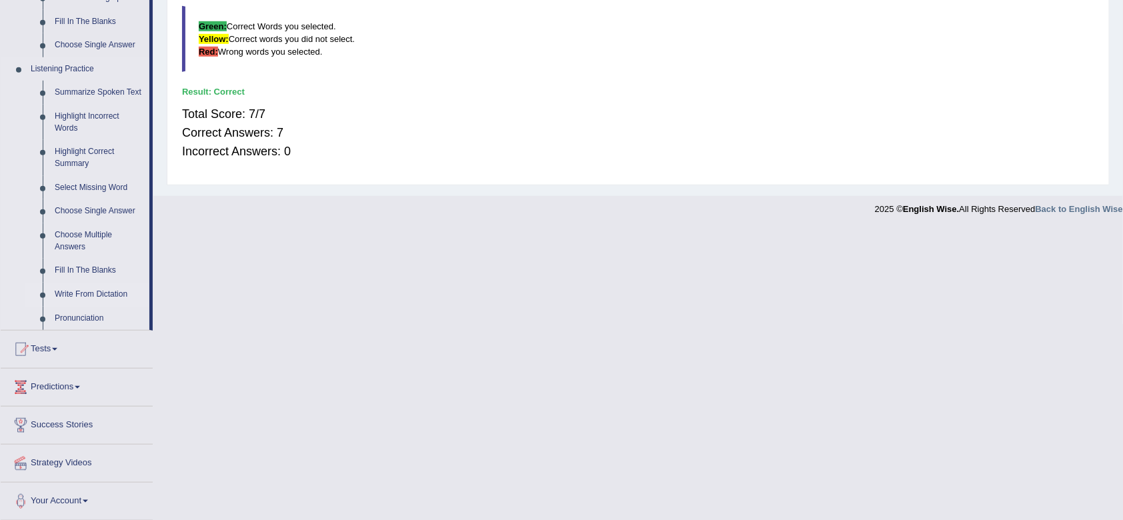
click at [107, 291] on link "Write From Dictation" at bounding box center [99, 295] width 101 height 24
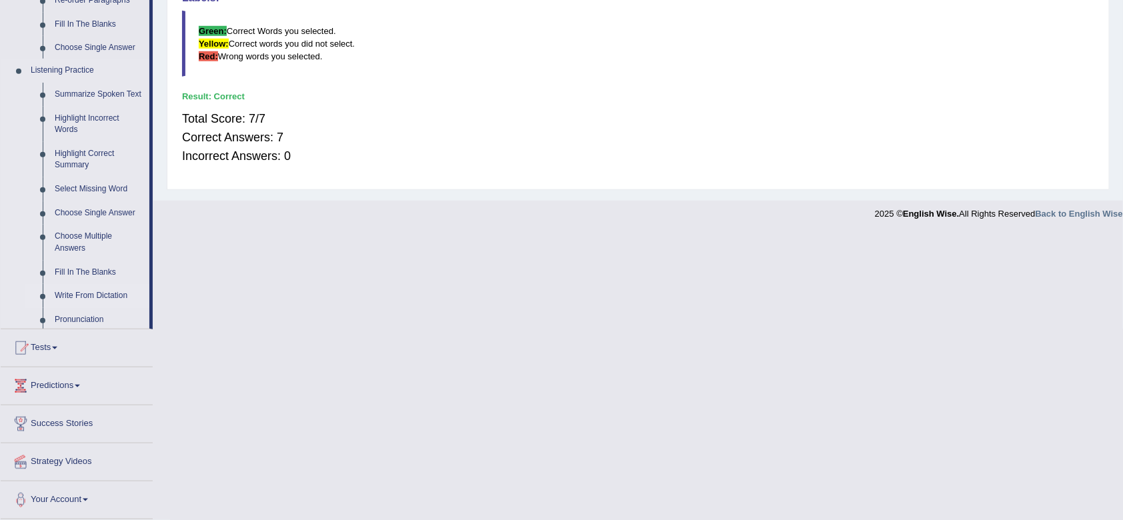
scroll to position [363, 0]
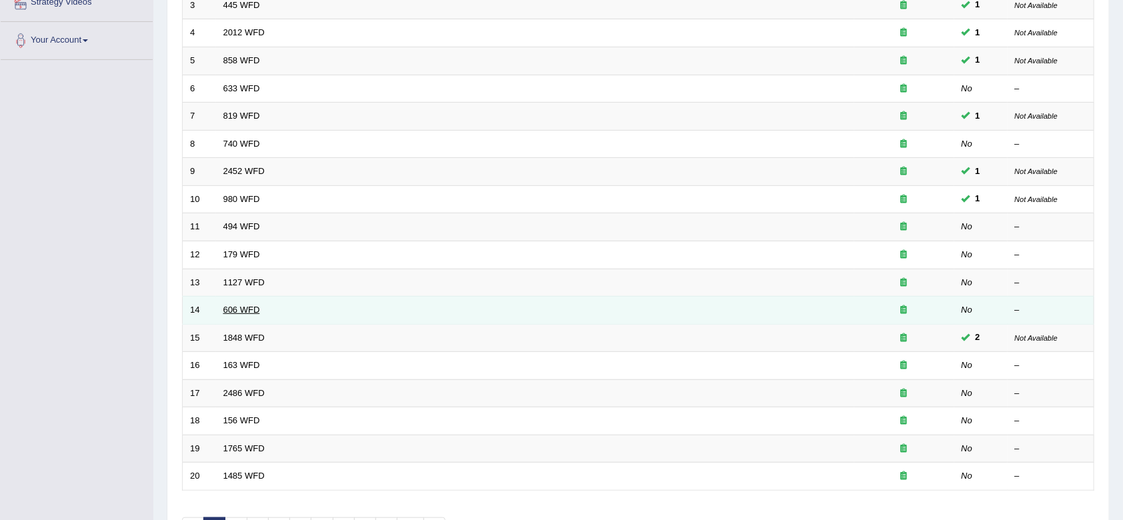
scroll to position [361, 0]
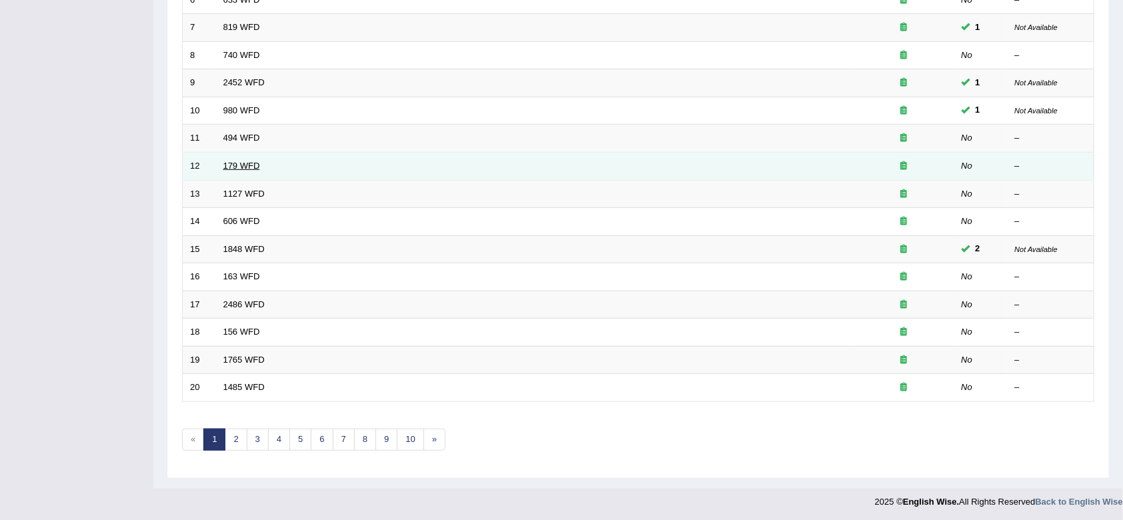
click at [231, 163] on link "179 WFD" at bounding box center [241, 166] width 37 height 10
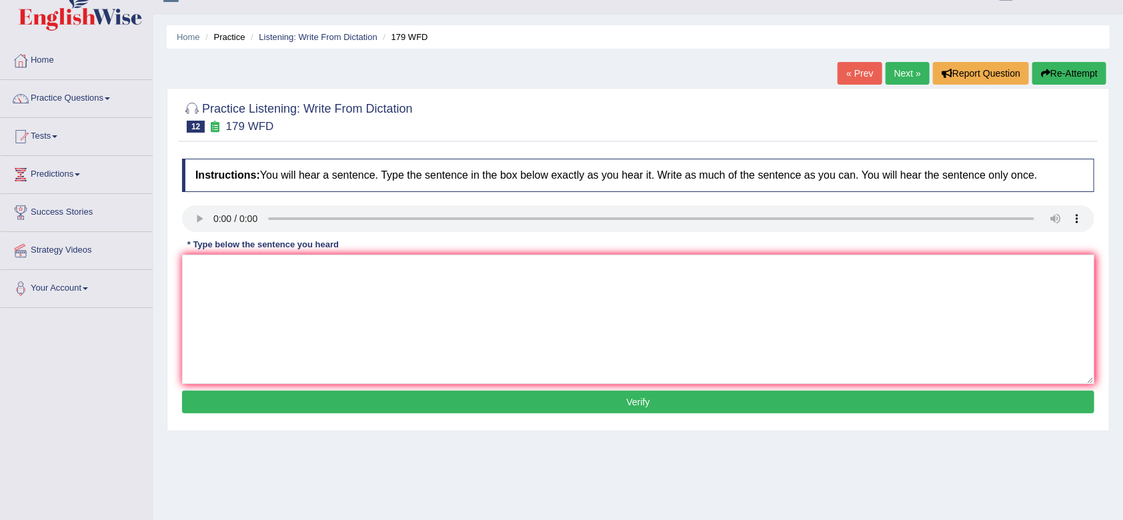
scroll to position [25, 0]
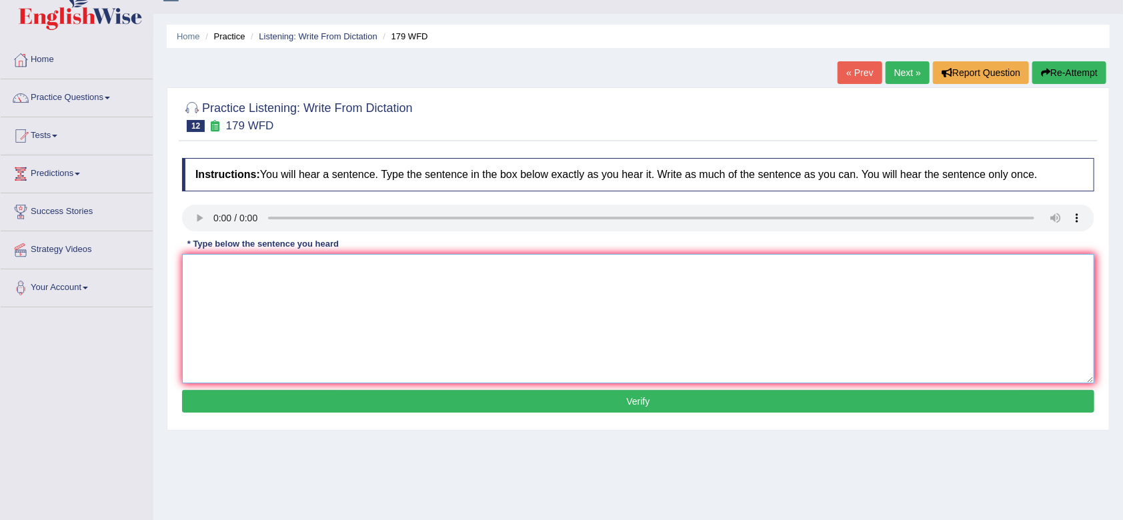
click at [207, 273] on textarea at bounding box center [638, 318] width 912 height 129
type textarea "Lecture are the oldest and most formest teching in the university."
click at [509, 405] on button "Verify" at bounding box center [638, 401] width 912 height 23
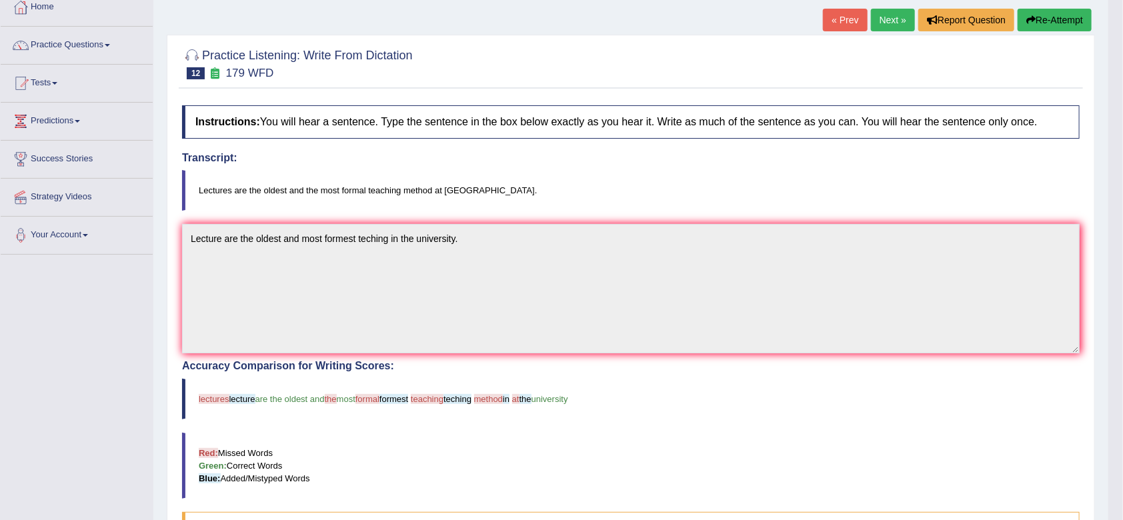
scroll to position [0, 0]
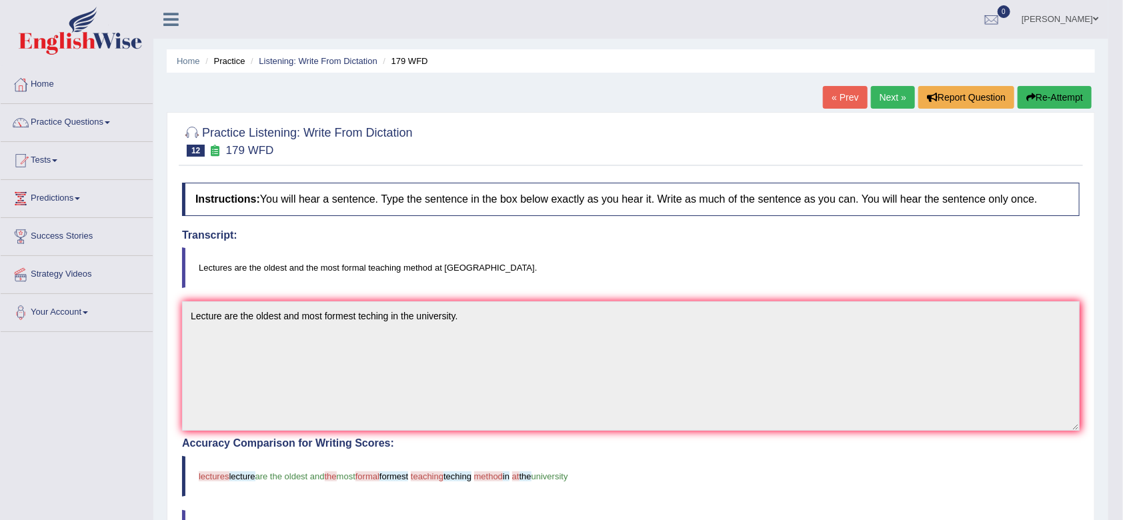
click at [1042, 97] on button "Re-Attempt" at bounding box center [1055, 97] width 74 height 23
click at [1041, 97] on button "Re-Attempt" at bounding box center [1055, 97] width 74 height 23
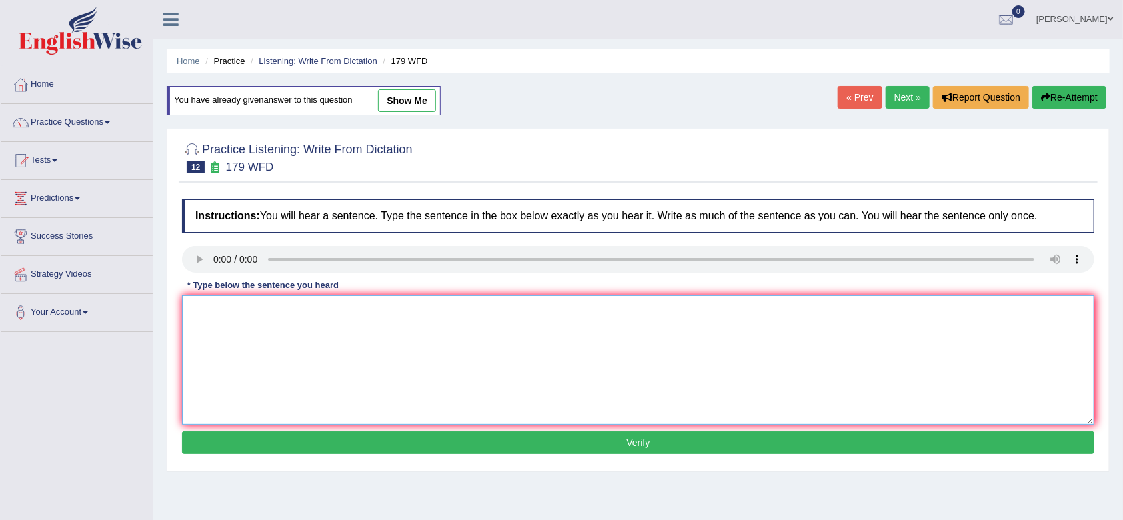
click at [195, 311] on textarea at bounding box center [638, 359] width 912 height 129
click at [285, 312] on textarea "Lecture are the ol" at bounding box center [638, 359] width 912 height 129
click at [392, 313] on textarea "Lecture are the oldest and most formal teaching at the university" at bounding box center [638, 359] width 912 height 129
click at [303, 309] on textarea "Lecture are the oldest and most formal teaching methods at the university" at bounding box center [638, 359] width 912 height 129
click at [509, 309] on textarea "Lecture are the oldest and the most formal teaching methods at the university" at bounding box center [638, 359] width 912 height 129
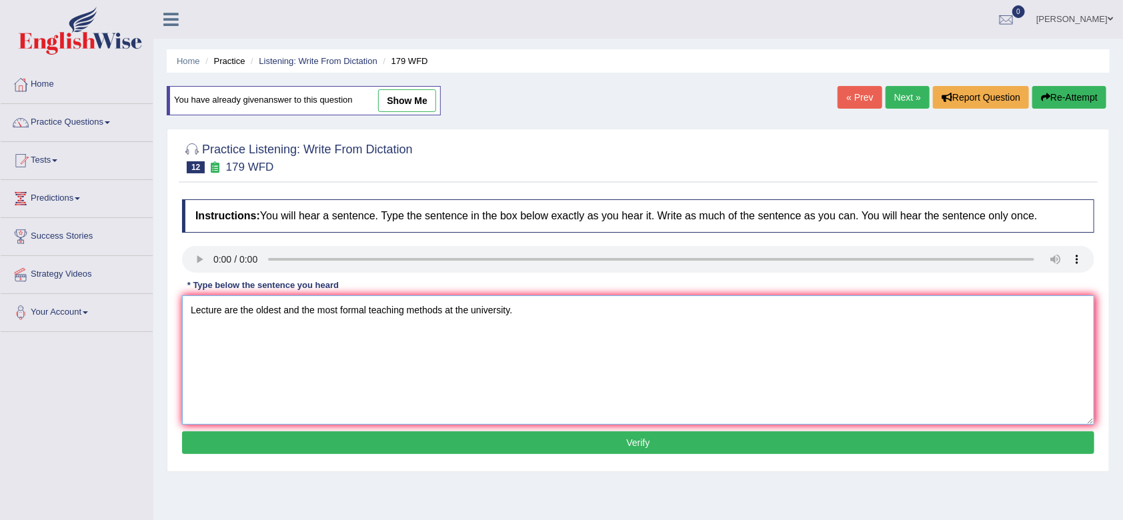
type textarea "Lecture are the oldest and the most formal teaching methods at the university."
click at [641, 452] on button "Verify" at bounding box center [638, 442] width 912 height 23
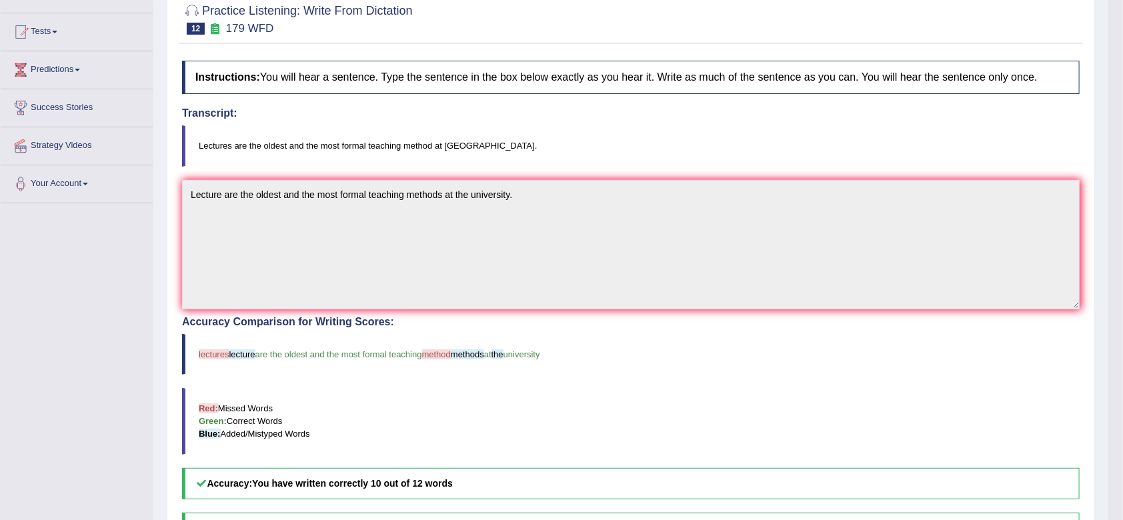
scroll to position [131, 0]
